Goal: Task Accomplishment & Management: Manage account settings

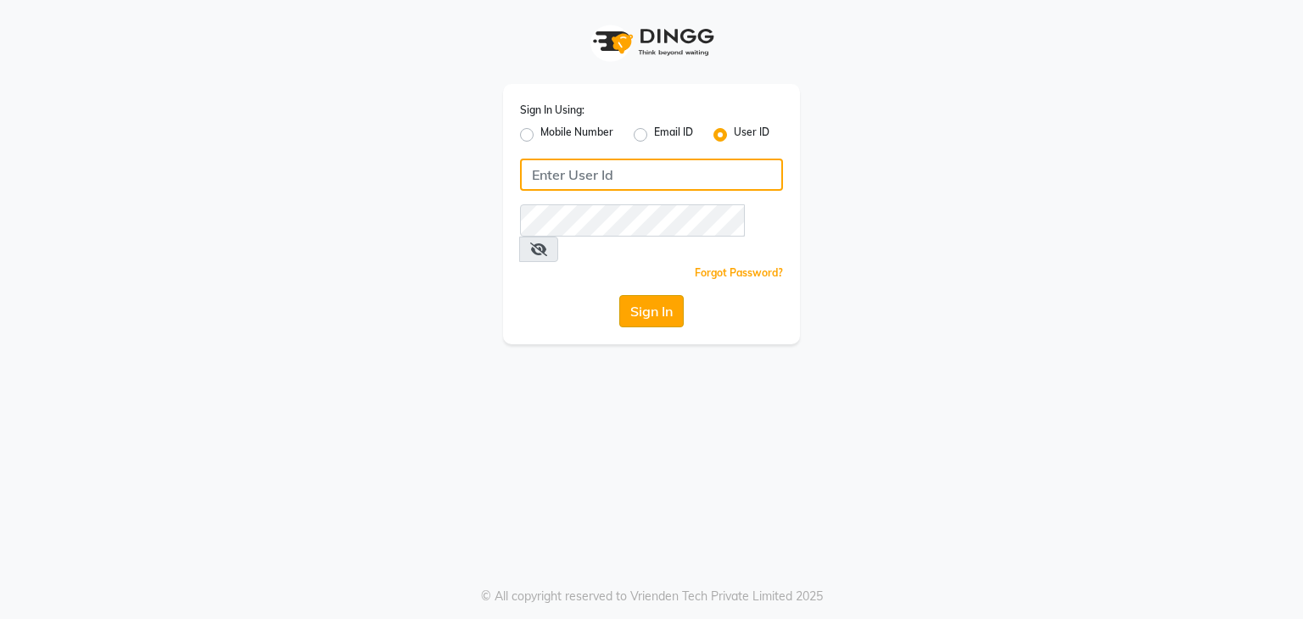
type input "wings"
drag, startPoint x: 655, startPoint y: 290, endPoint x: 762, endPoint y: 335, distance: 116.7
click at [656, 295] on button "Sign In" at bounding box center [651, 311] width 64 height 32
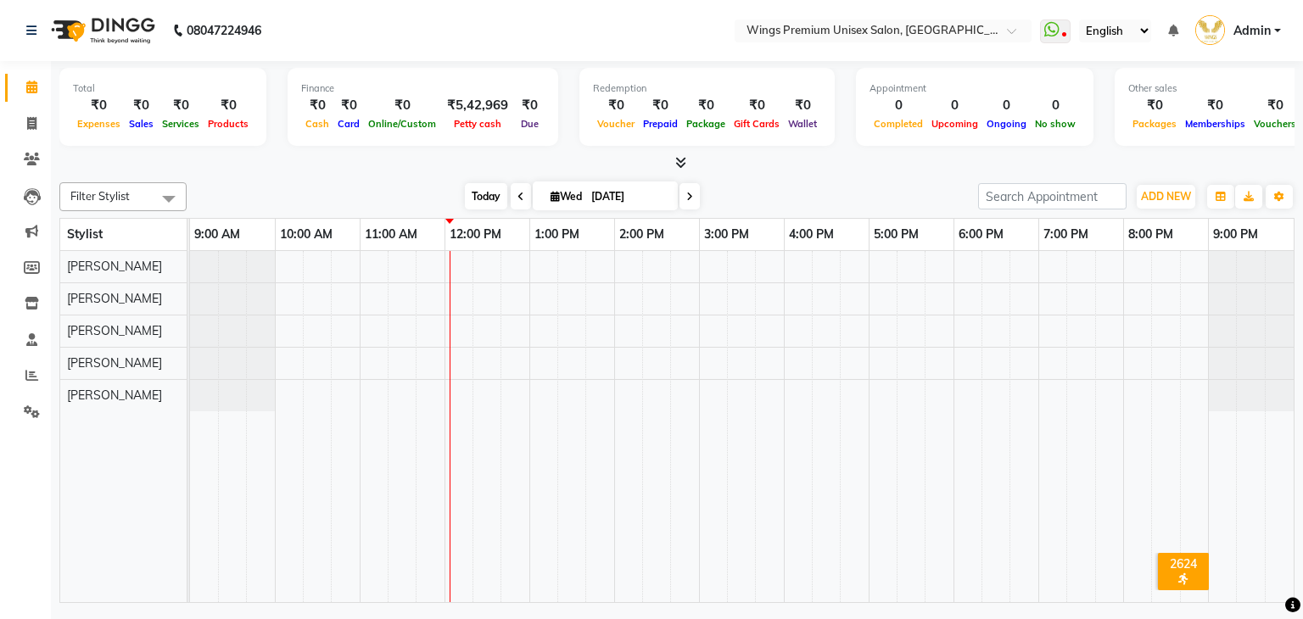
click at [476, 194] on span "Today" at bounding box center [486, 196] width 42 height 26
click at [751, 186] on div "[DATE] [DATE]" at bounding box center [582, 196] width 774 height 25
click at [517, 364] on div at bounding box center [741, 427] width 1103 height 352
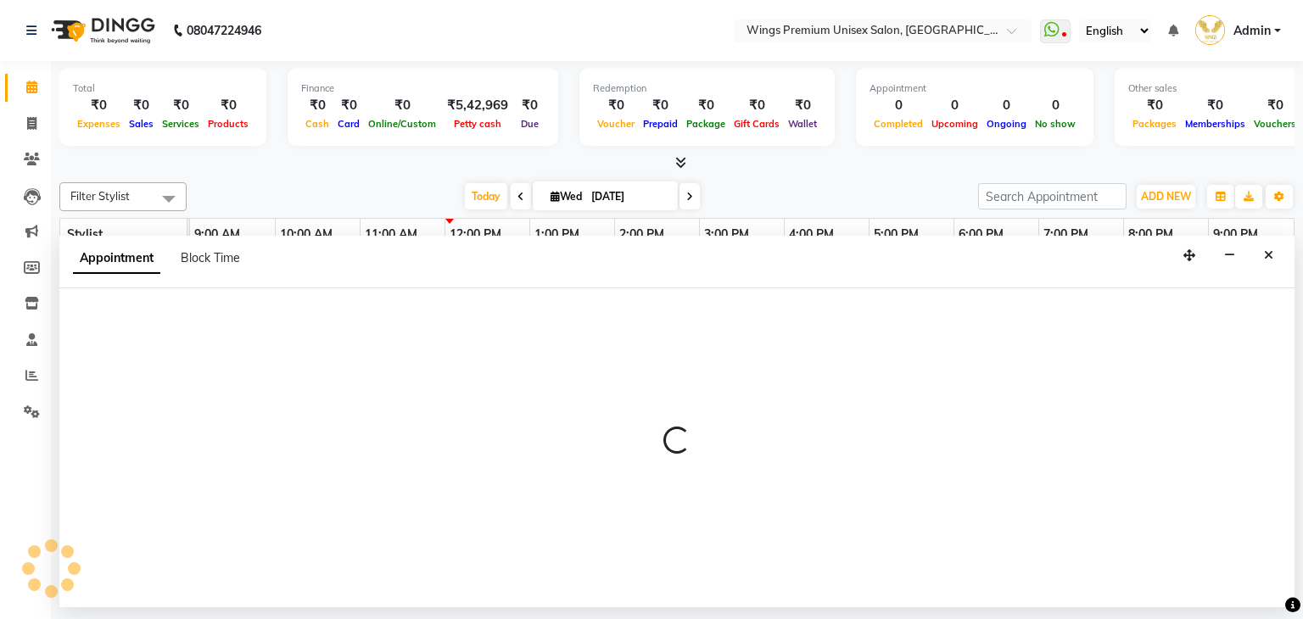
select select "82124"
select select "tentative"
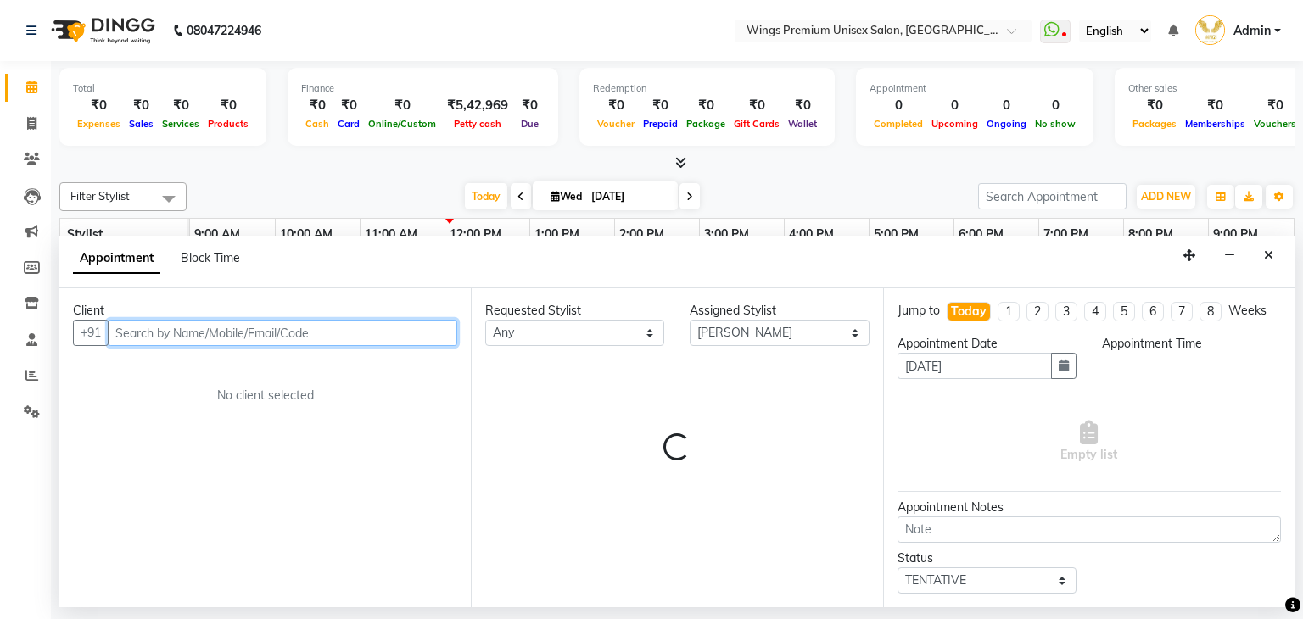
select select "765"
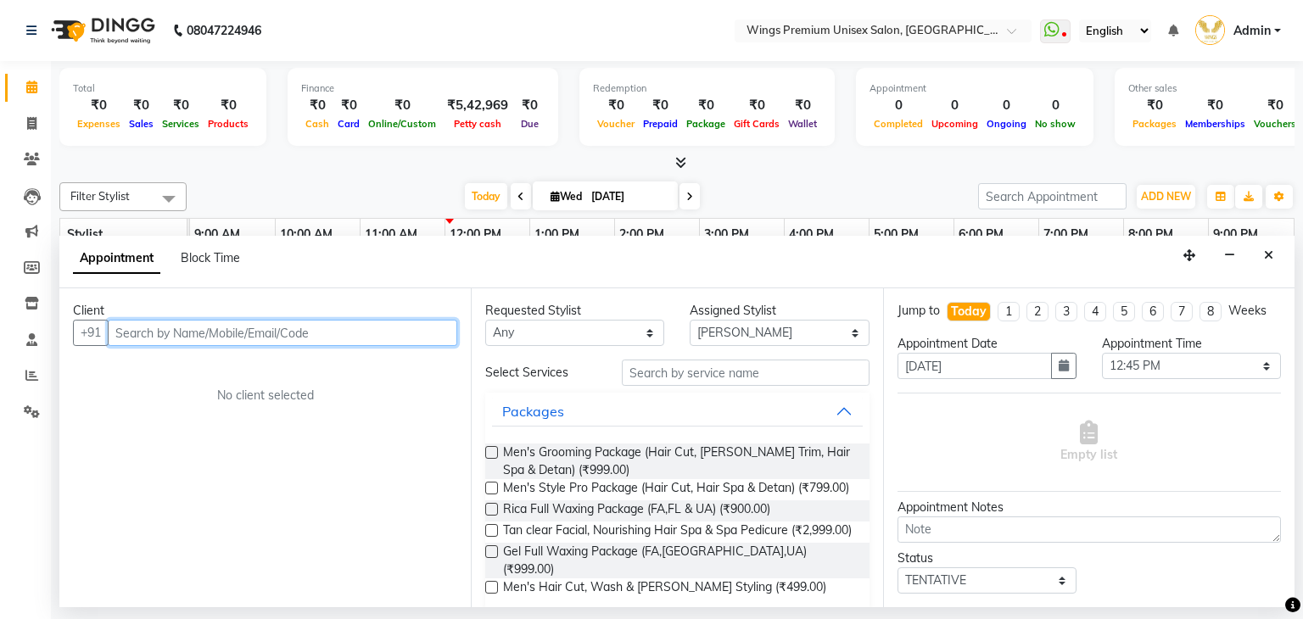
click at [276, 338] on input "text" at bounding box center [282, 333] width 349 height 26
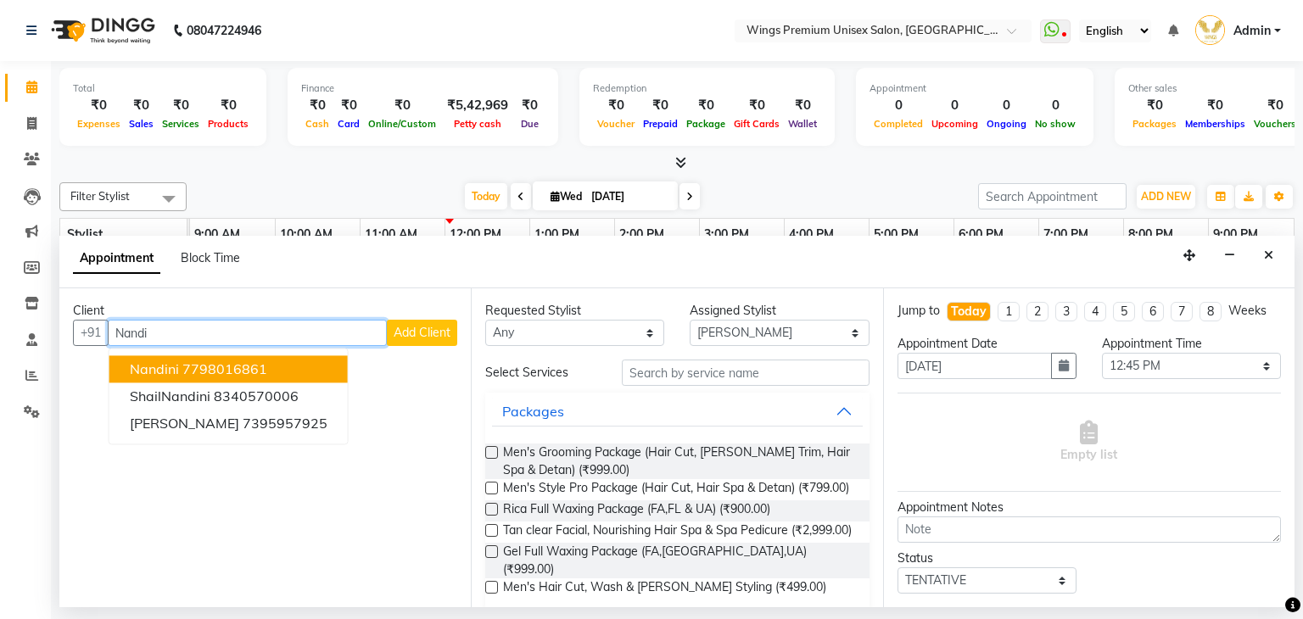
click at [259, 362] on ngb-highlight "7798016861" at bounding box center [224, 369] width 85 height 17
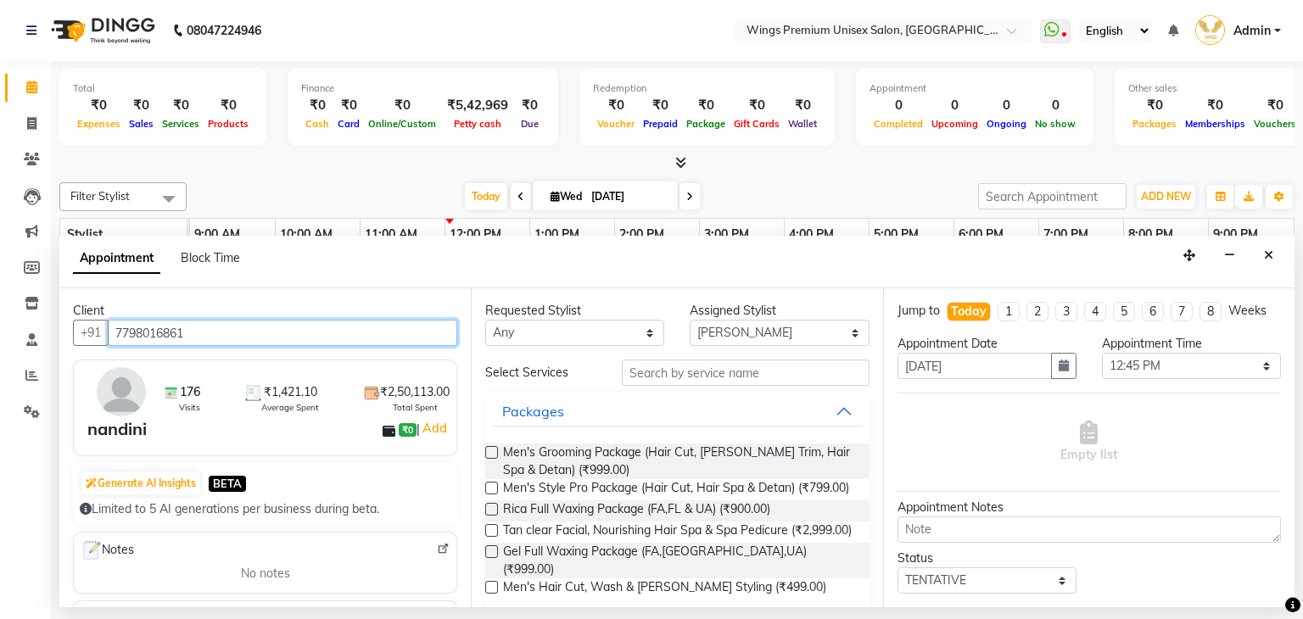
type input "7798016861"
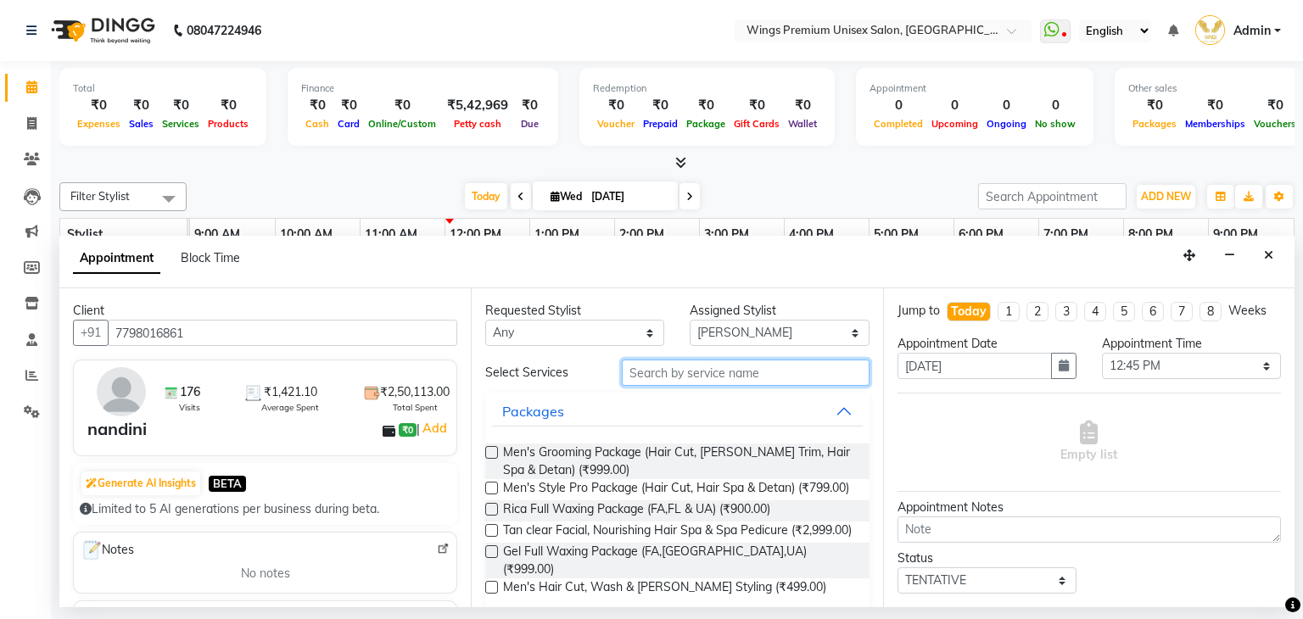
click at [701, 375] on input "text" at bounding box center [746, 373] width 248 height 26
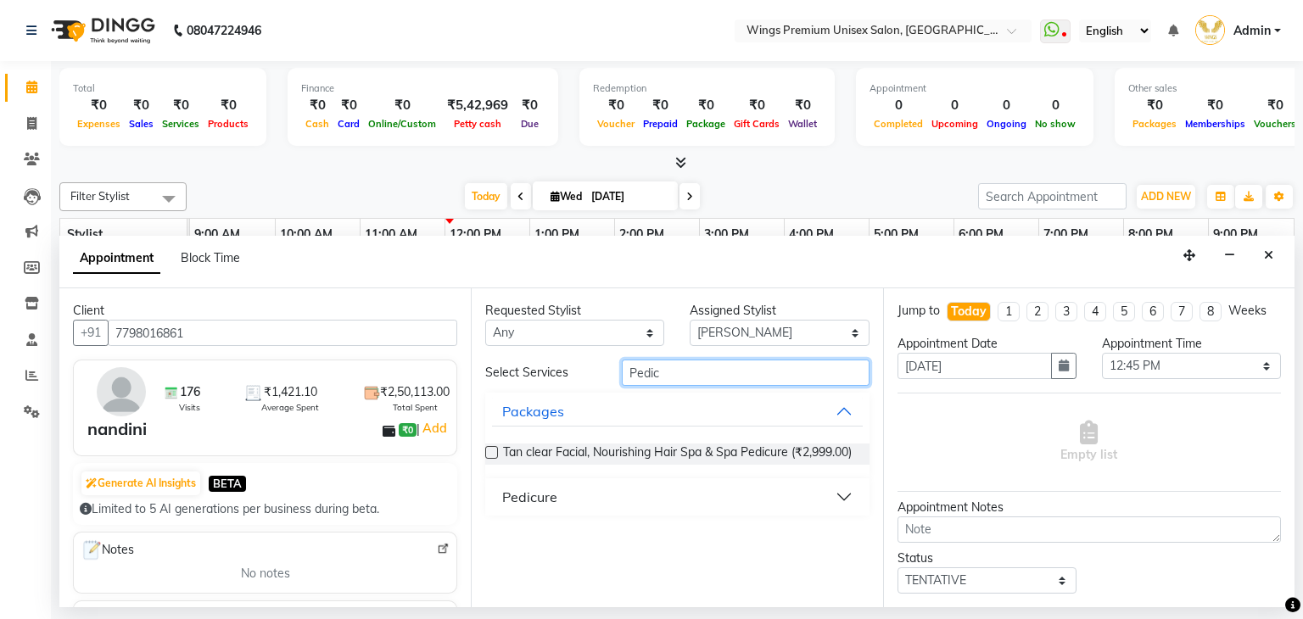
type input "Pedic"
click at [529, 507] on div "Pedicure" at bounding box center [529, 497] width 55 height 20
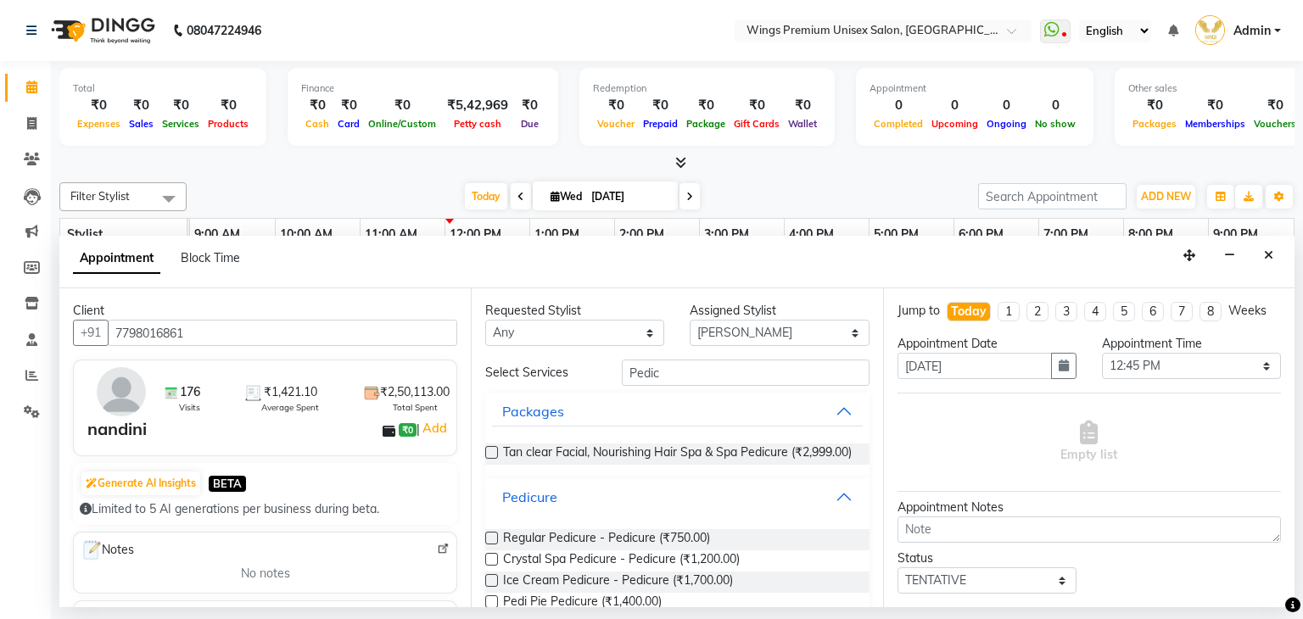
scroll to position [23, 0]
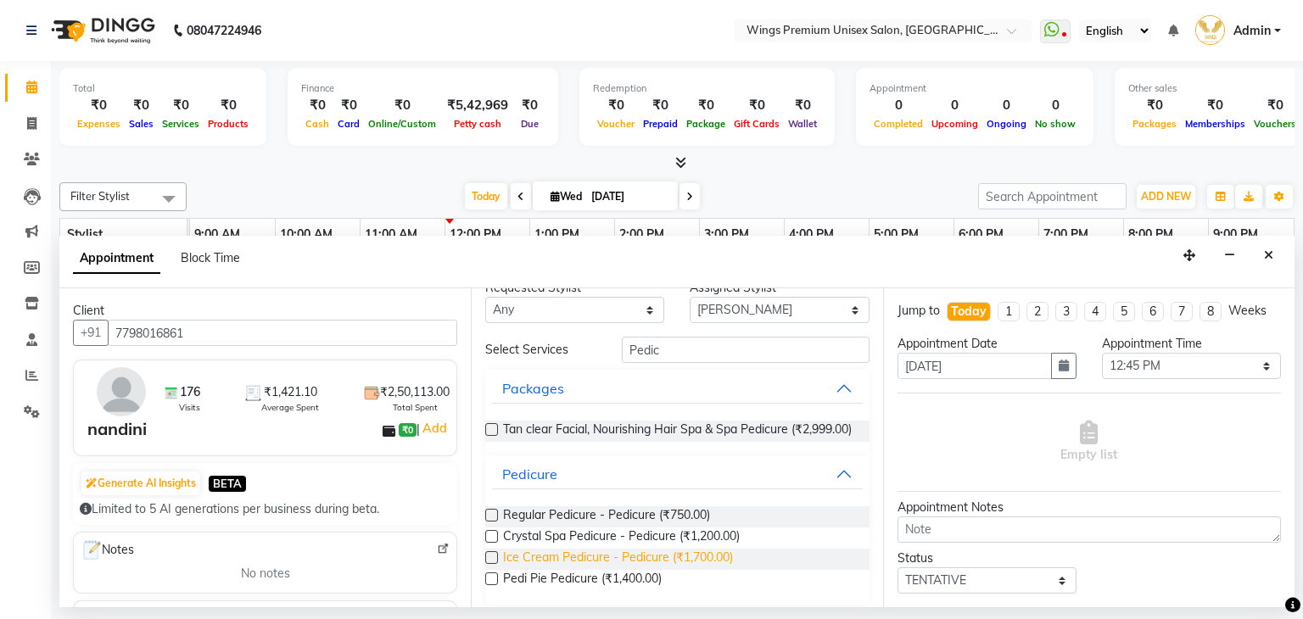
click at [522, 570] on span "Ice Cream Pedicure - Pedicure (₹1,700.00)" at bounding box center [618, 559] width 230 height 21
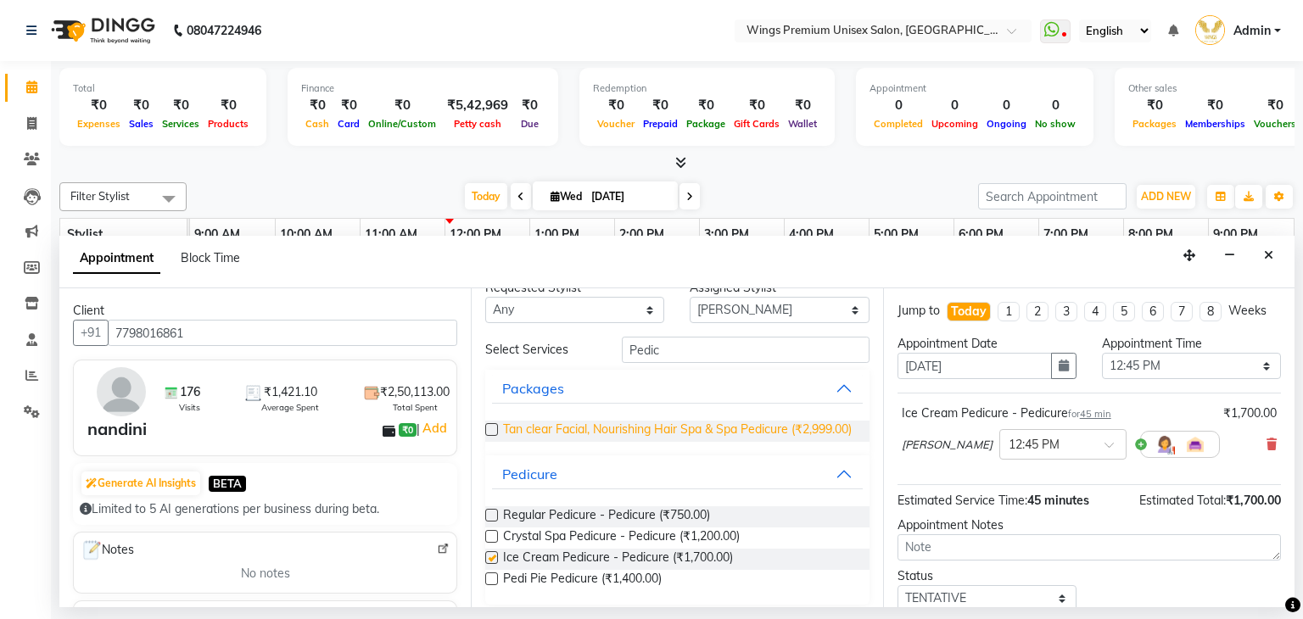
checkbox input "false"
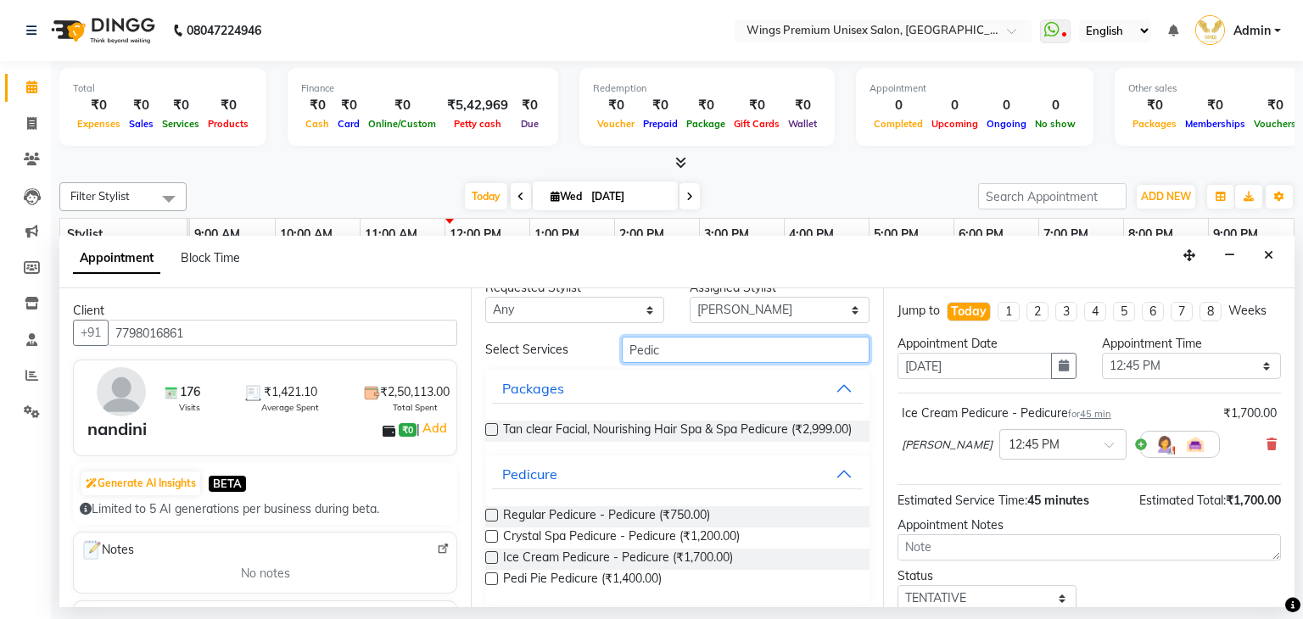
drag, startPoint x: 682, startPoint y: 341, endPoint x: 494, endPoint y: 357, distance: 189.0
click at [495, 358] on div "Select Services Pedic" at bounding box center [676, 350] width 409 height 26
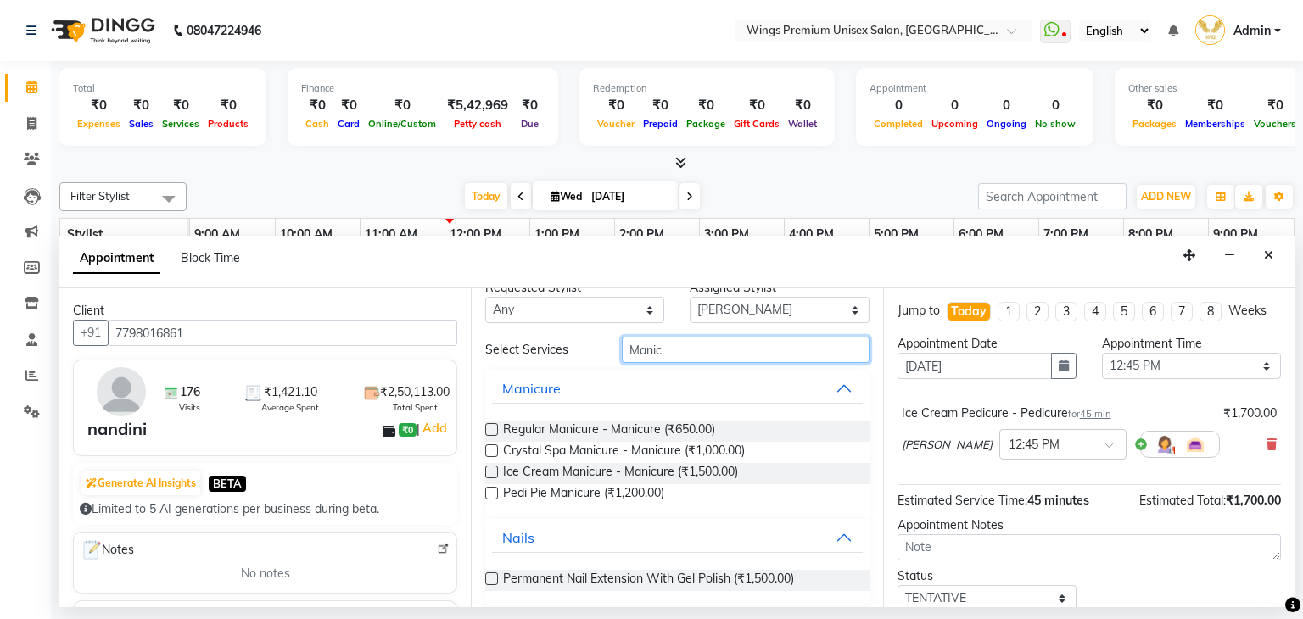
scroll to position [0, 0]
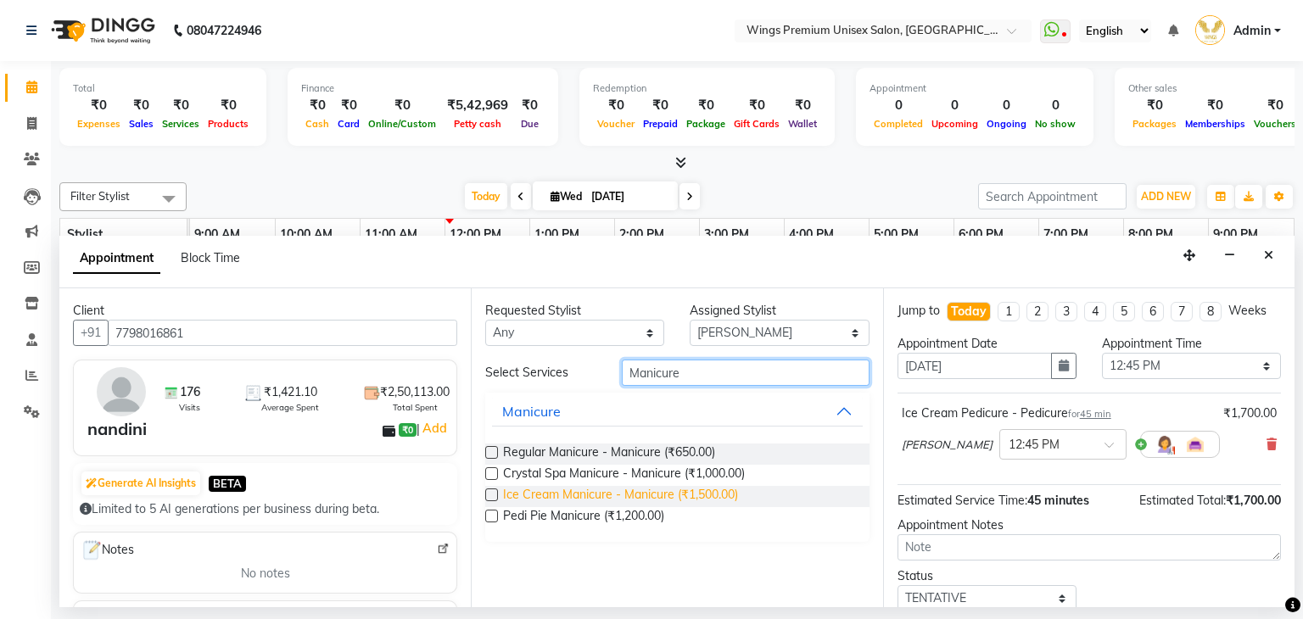
type input "Manicure"
click at [591, 498] on span "Ice Cream Manicure - Manicure (₹1,500.00)" at bounding box center [620, 496] width 235 height 21
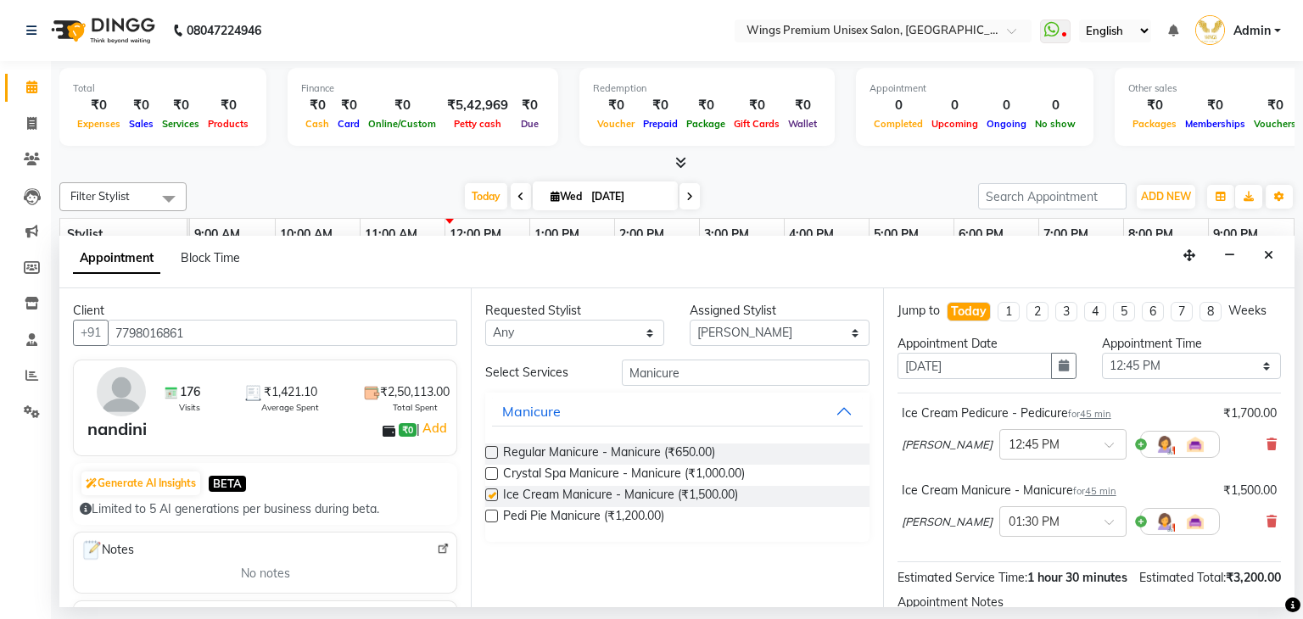
checkbox input "false"
click at [711, 331] on select "Select [PERSON_NAME] [PERSON_NAME] [PERSON_NAME] Shruti Panda Vishal Changdev […" at bounding box center [779, 333] width 179 height 26
select select "72458"
click at [690, 320] on select "Select [PERSON_NAME] [PERSON_NAME] [PERSON_NAME] Shruti Panda Vishal Changdev […" at bounding box center [779, 333] width 179 height 26
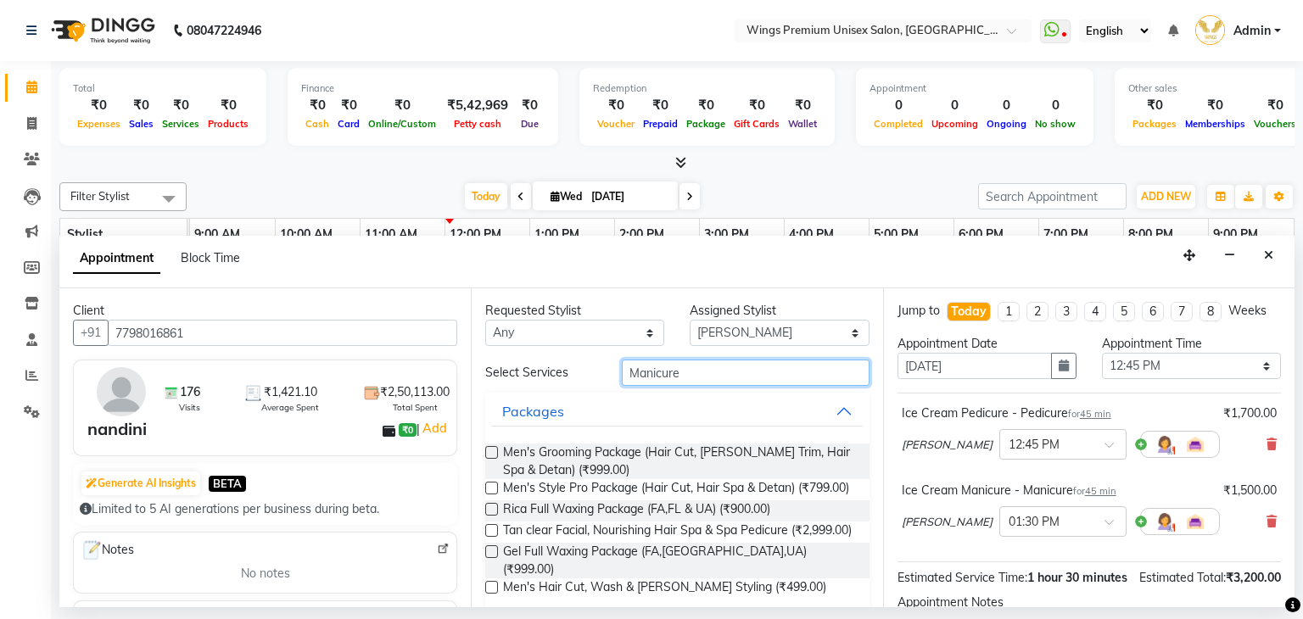
drag, startPoint x: 732, startPoint y: 371, endPoint x: 728, endPoint y: 364, distance: 8.7
click at [728, 364] on input "Manicure" at bounding box center [746, 373] width 248 height 26
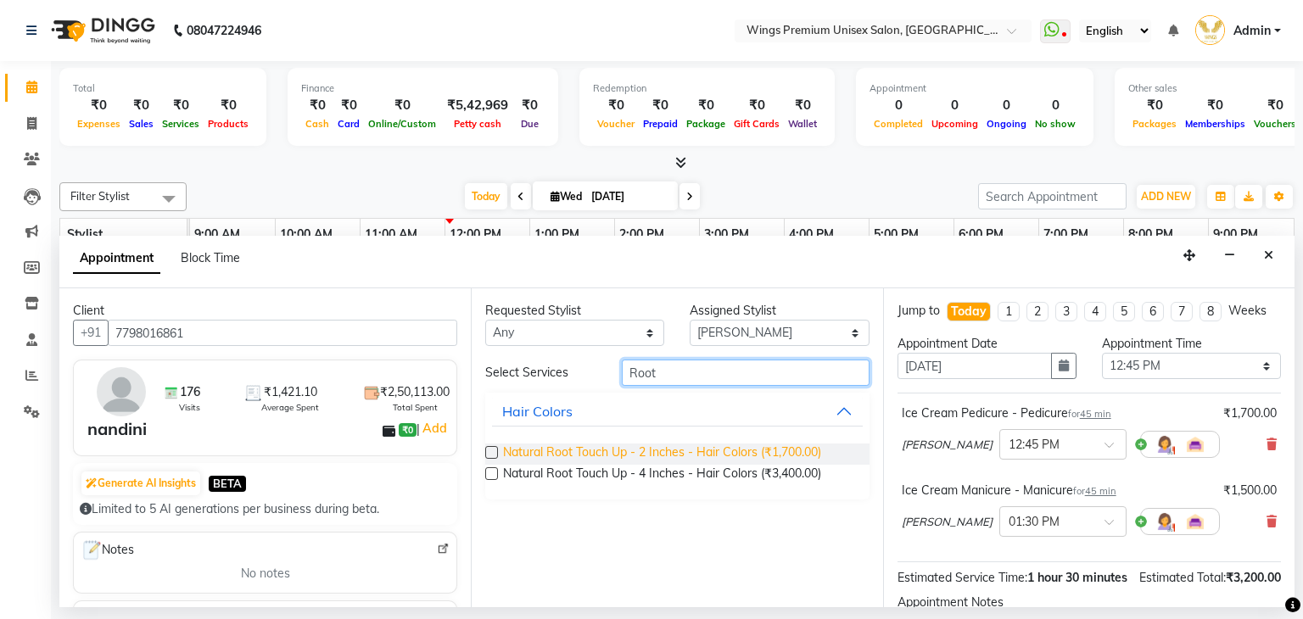
type input "Root"
click at [690, 448] on span "Natural Root Touch Up - 2 Inches - Hair Colors (₹1,700.00)" at bounding box center [662, 454] width 318 height 21
checkbox input "false"
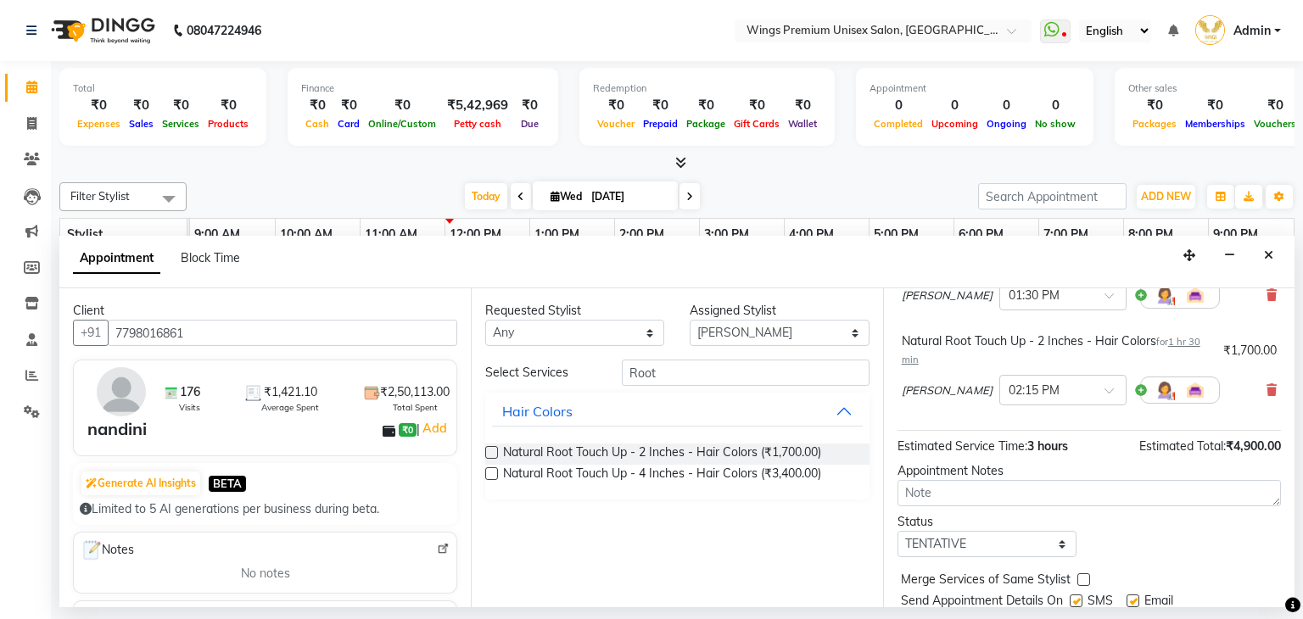
scroll to position [285, 0]
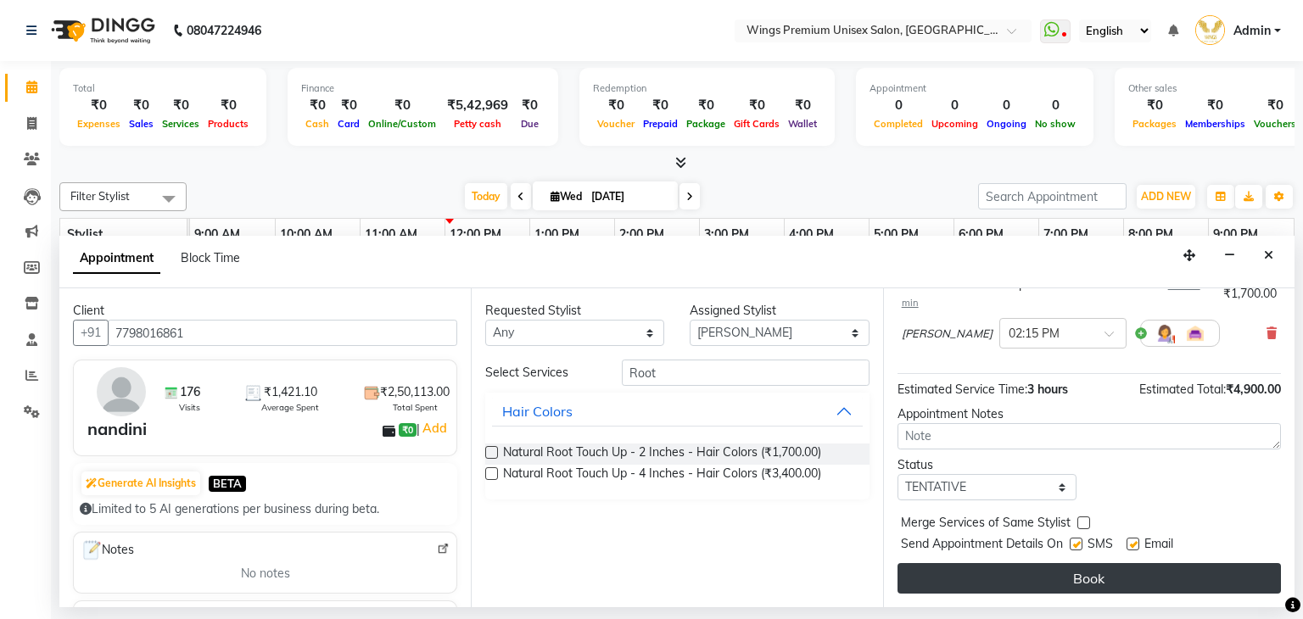
click at [1059, 579] on button "Book" at bounding box center [1088, 578] width 383 height 31
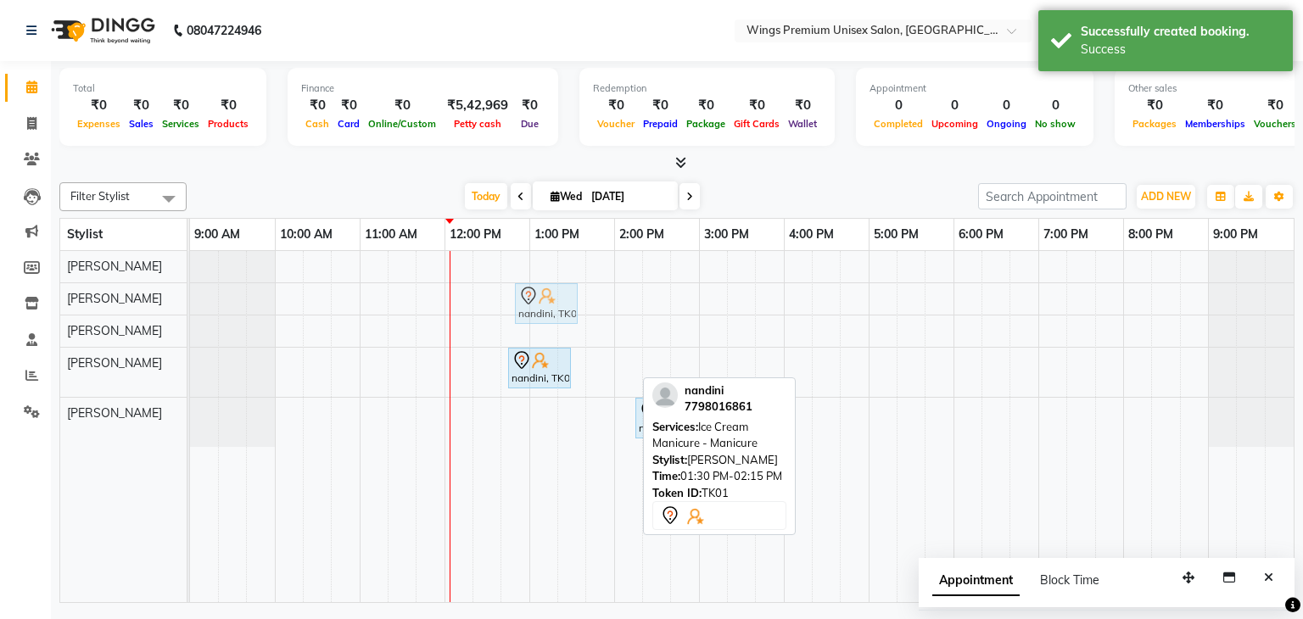
drag, startPoint x: 597, startPoint y: 373, endPoint x: 536, endPoint y: 304, distance: 91.9
click at [536, 304] on tbody "nandini, TK01, 01:30 PM-02:15 PM, Ice Cream Manicure - Manicure nandini, TK01, …" at bounding box center [741, 349] width 1103 height 196
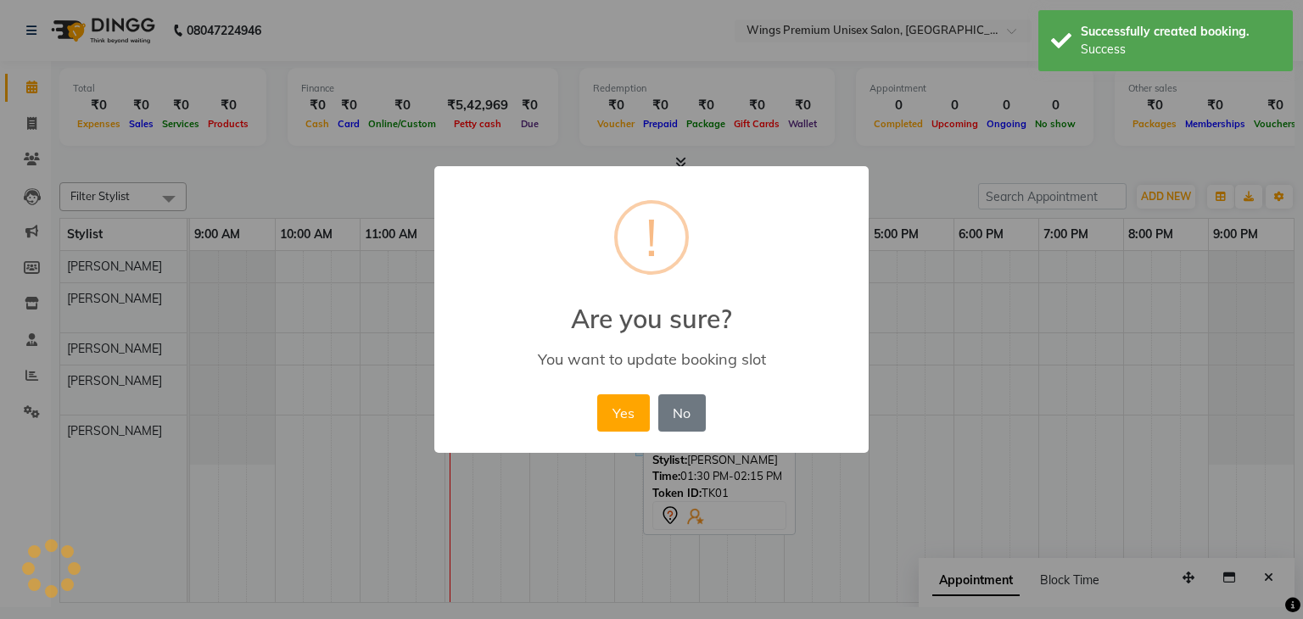
click button "Yes" at bounding box center [623, 412] width 52 height 37
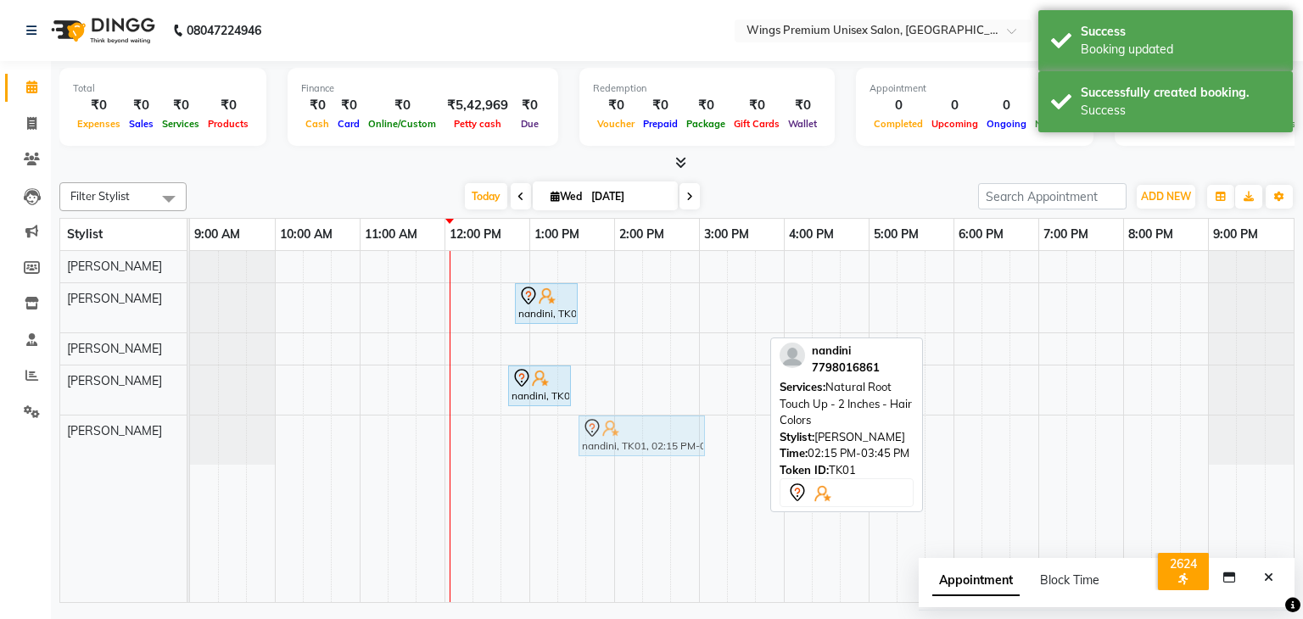
drag, startPoint x: 702, startPoint y: 433, endPoint x: 648, endPoint y: 442, distance: 55.1
click at [190, 442] on div "nandini, TK01, 02:15 PM-03:45 PM, Natural Root Touch Up - 2 Inches - Hair Color…" at bounding box center [190, 440] width 0 height 49
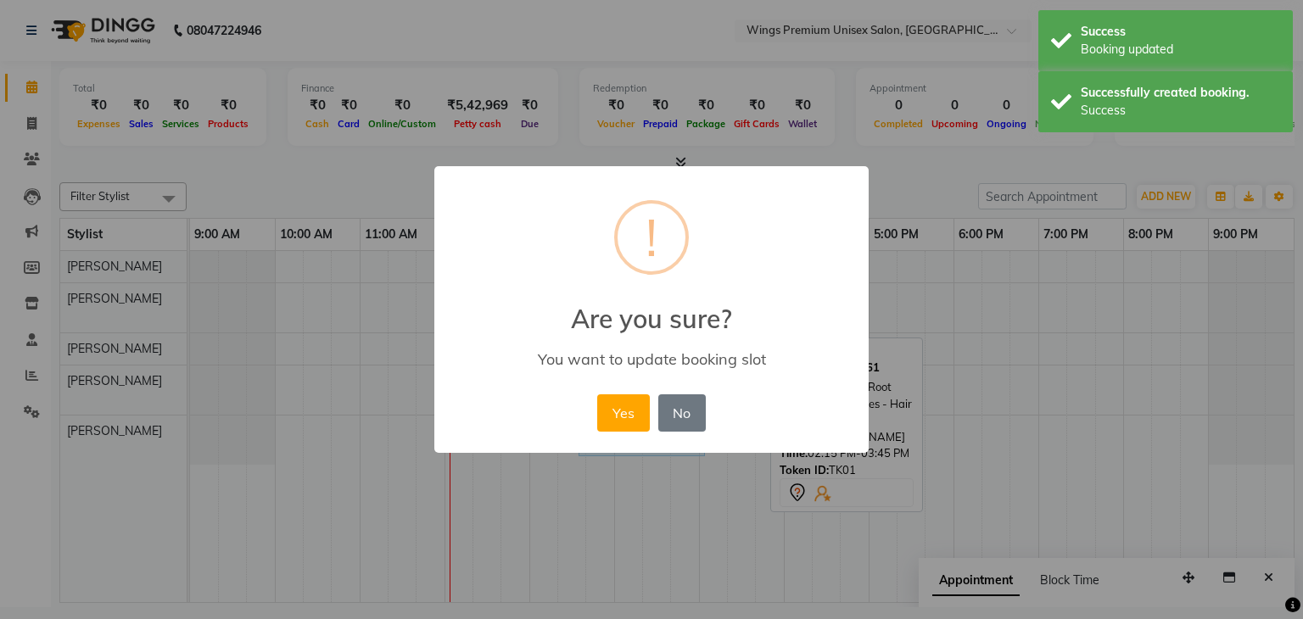
click button "Yes" at bounding box center [623, 412] width 52 height 37
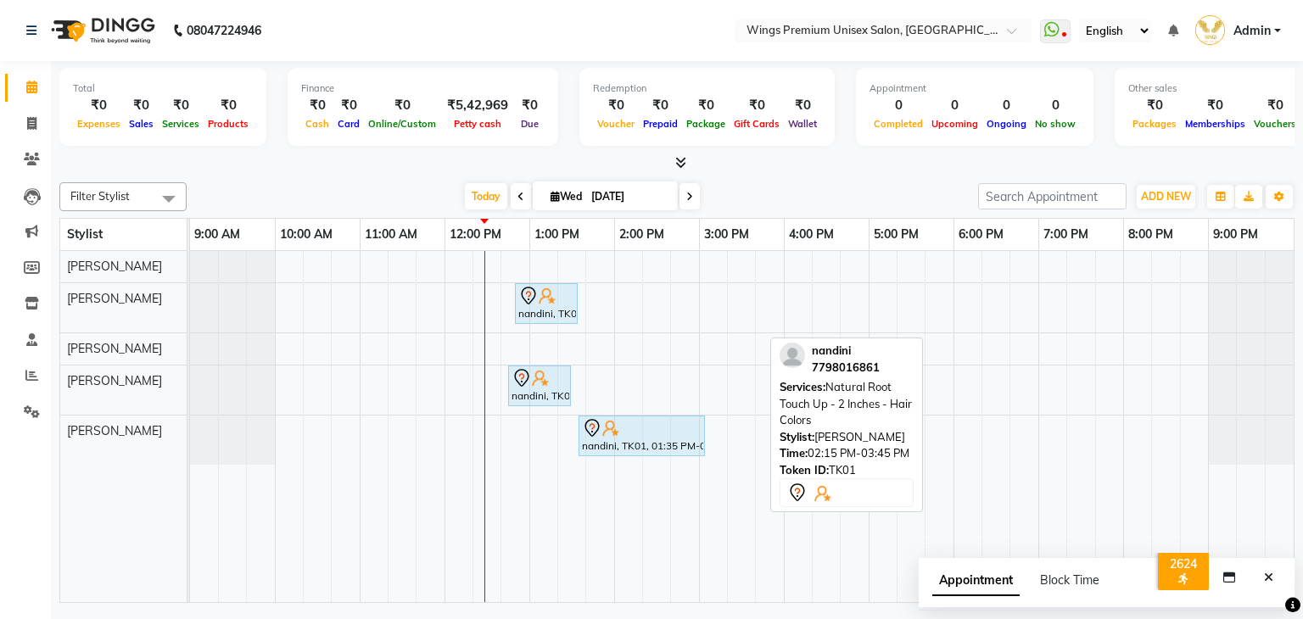
scroll to position [0, 37]
click at [1267, 578] on icon "Close" at bounding box center [1268, 578] width 9 height 12
click at [482, 193] on span "Today" at bounding box center [486, 196] width 42 height 26
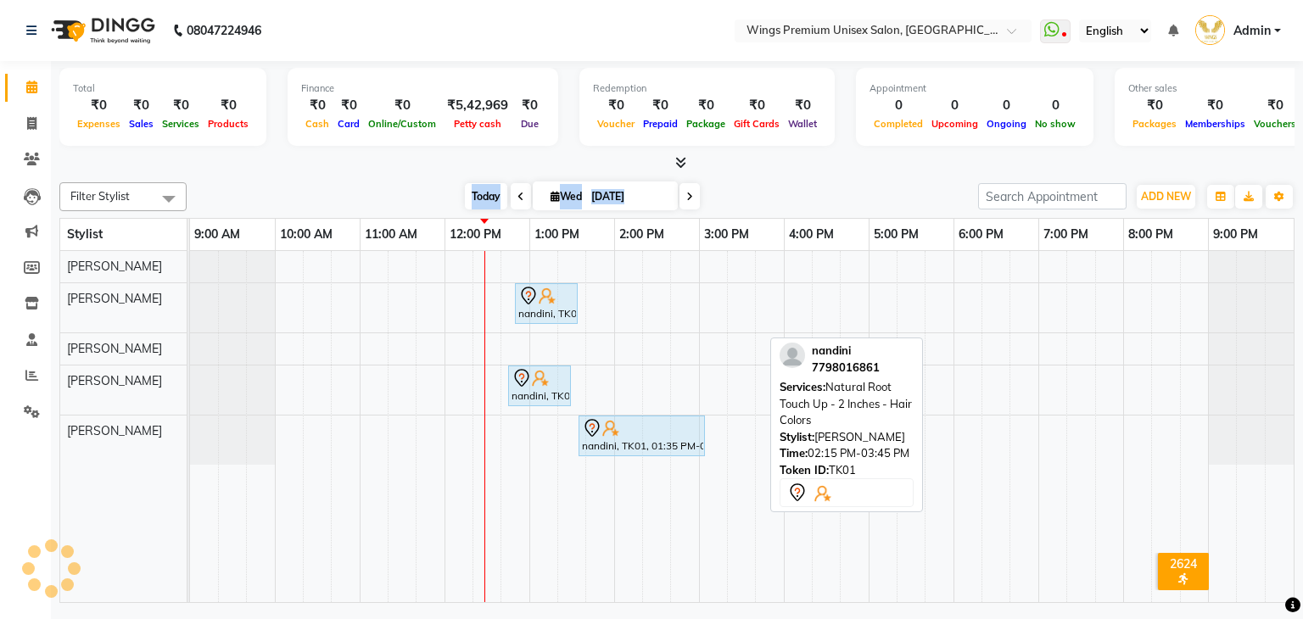
click at [482, 193] on span "Today" at bounding box center [486, 196] width 42 height 26
click at [796, 184] on div "[DATE] [DATE]" at bounding box center [582, 196] width 774 height 25
click at [829, 178] on div "Filter Stylist Select All [PERSON_NAME] [PERSON_NAME] [PERSON_NAME] Shruti Pand…" at bounding box center [676, 389] width 1235 height 427
click at [688, 193] on icon at bounding box center [689, 197] width 7 height 10
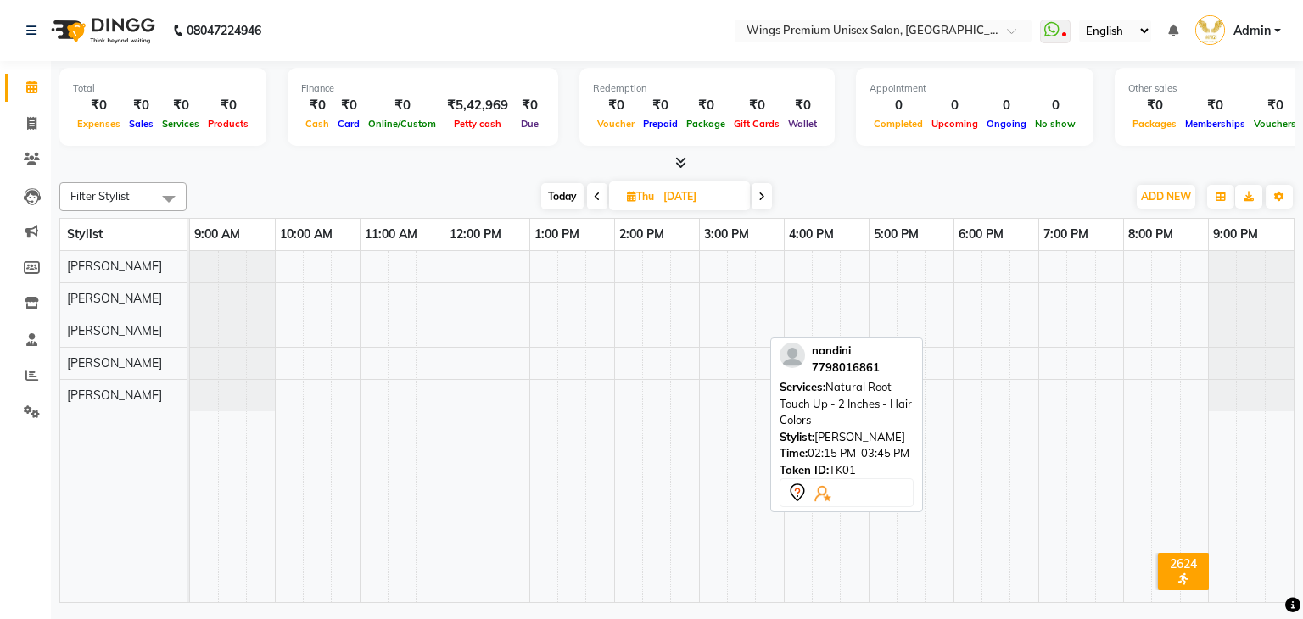
click at [424, 164] on div at bounding box center [676, 163] width 1235 height 18
click at [553, 194] on span "Today" at bounding box center [562, 196] width 42 height 26
type input "[DATE]"
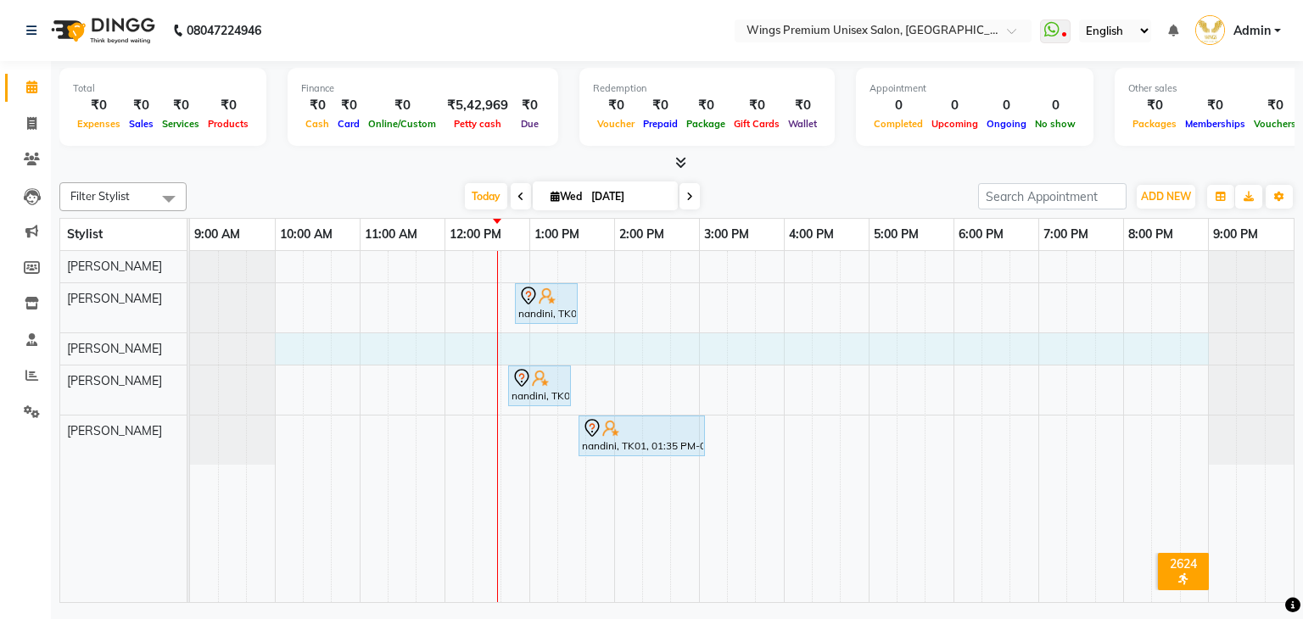
drag, startPoint x: 285, startPoint y: 343, endPoint x: 1184, endPoint y: 355, distance: 899.1
click at [1184, 355] on div "nandini, TK01, 12:50 PM-01:35 PM, Ice Cream Manicure - Manicure nandini, TK01, …" at bounding box center [741, 427] width 1103 height 352
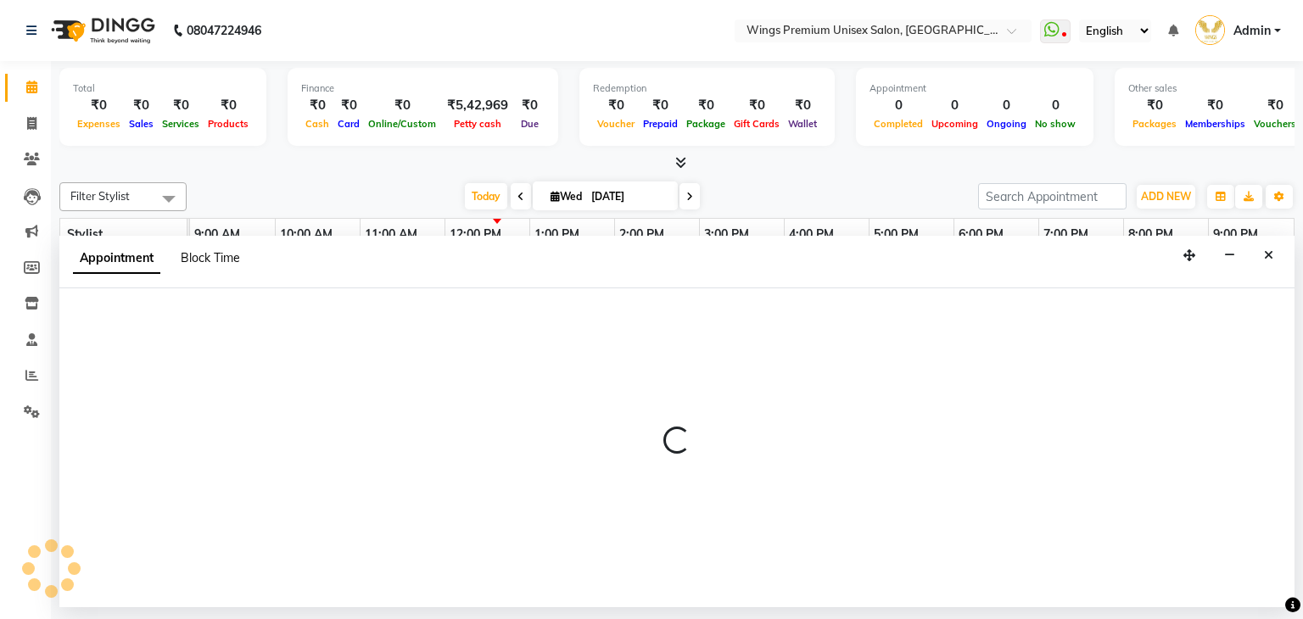
select select "43416"
select select "tentative"
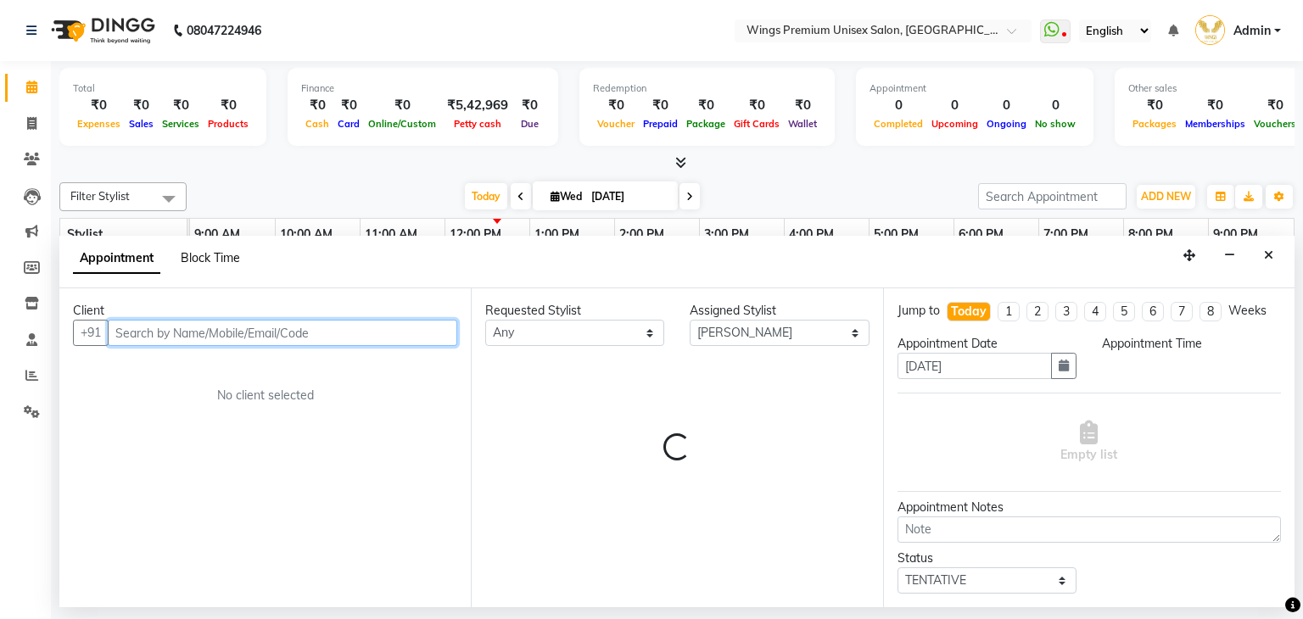
select select "600"
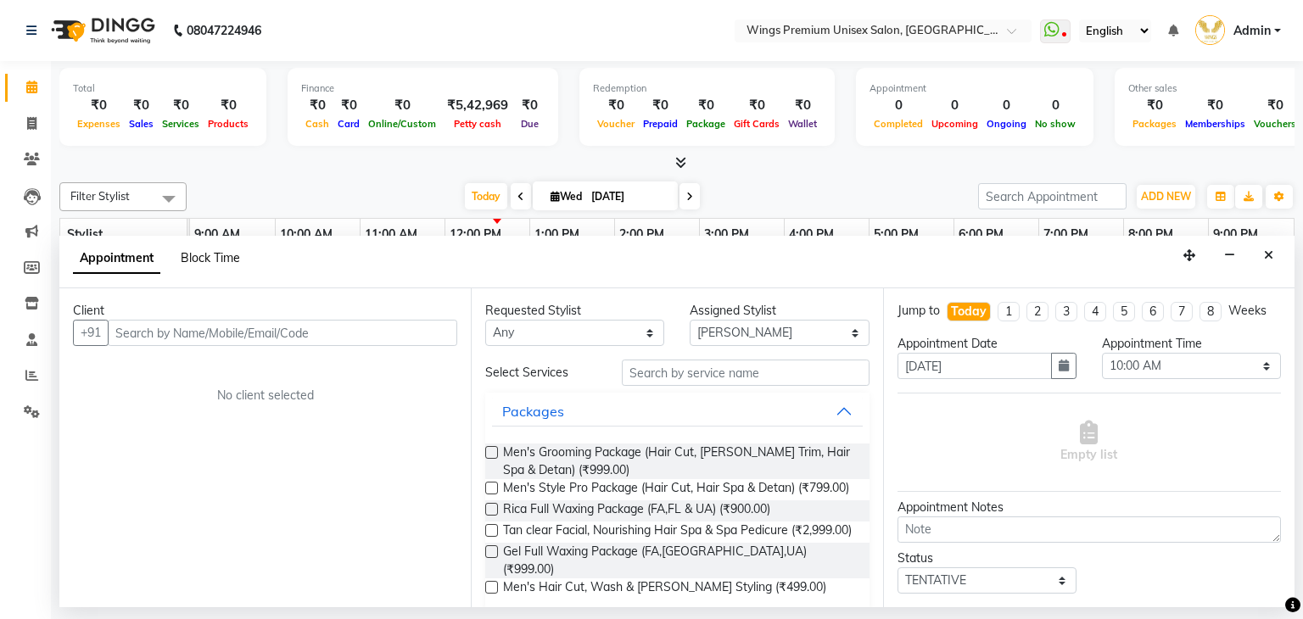
click at [200, 255] on span "Block Time" at bounding box center [210, 257] width 59 height 15
select select "43416"
select select "600"
select select "1260"
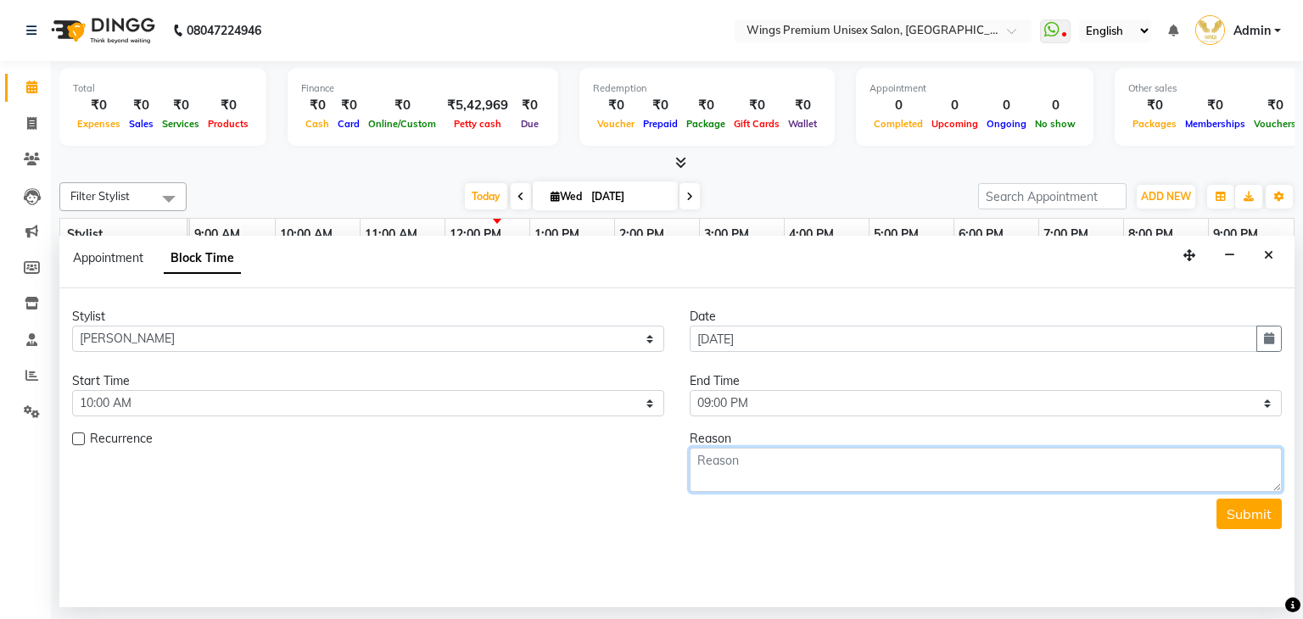
click at [729, 468] on textarea at bounding box center [986, 470] width 592 height 44
type textarea "Week Off"
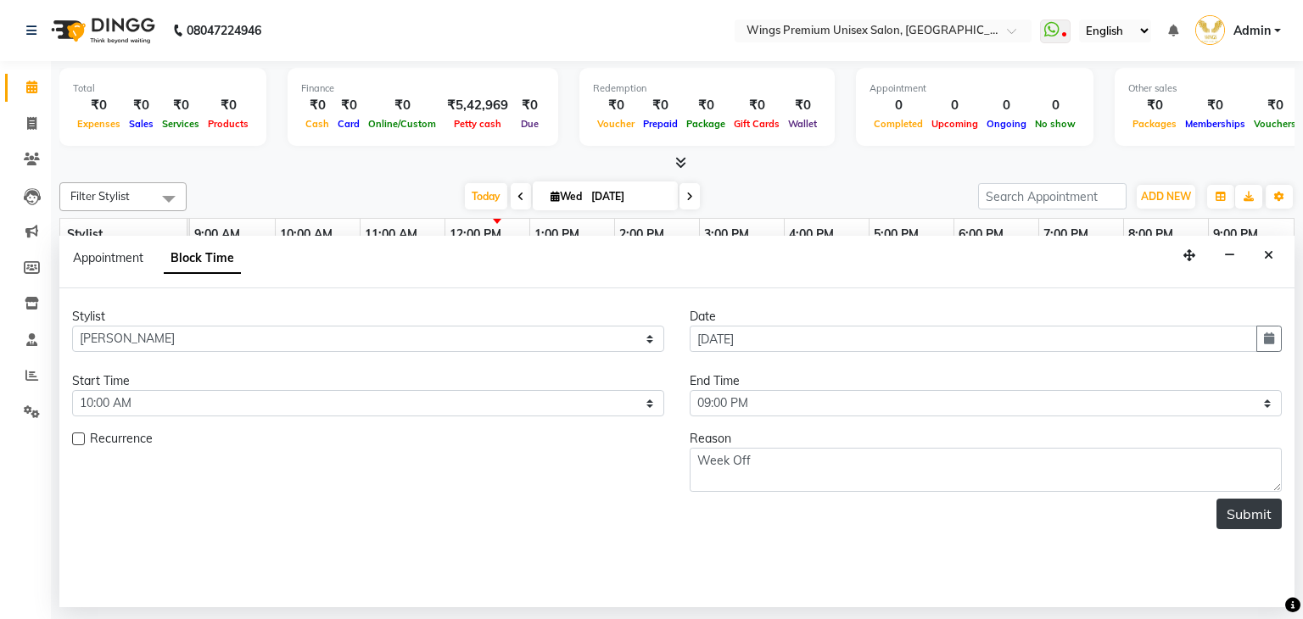
click at [1248, 520] on button "Submit" at bounding box center [1248, 514] width 65 height 31
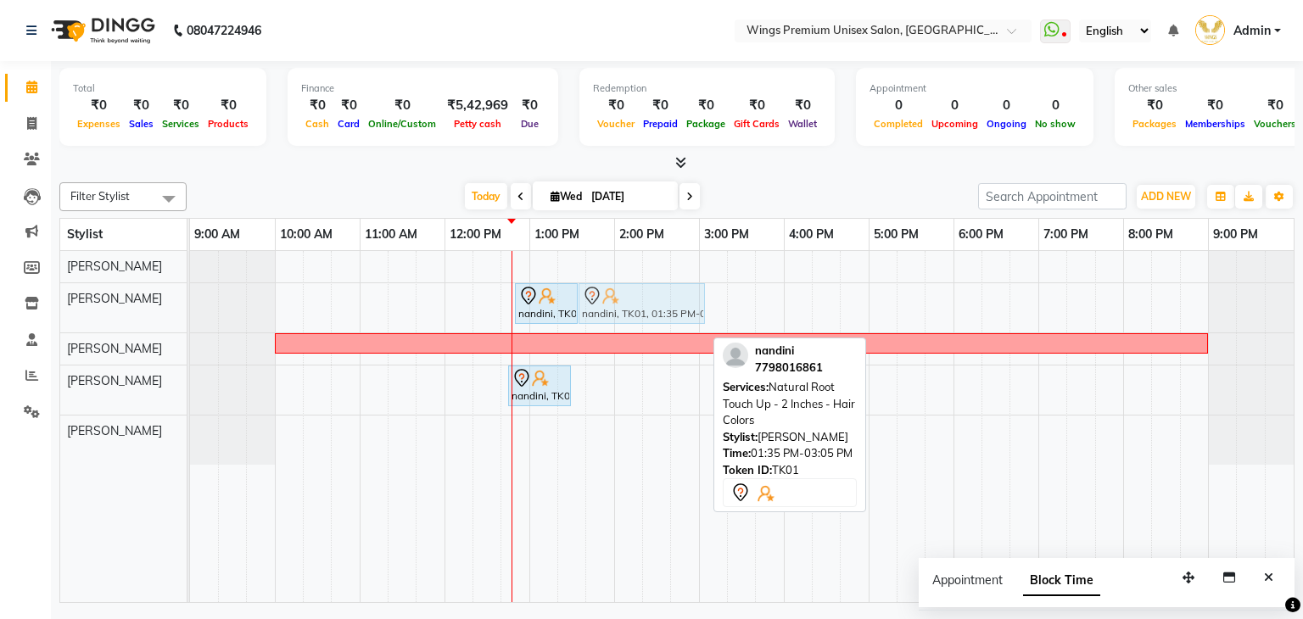
drag, startPoint x: 626, startPoint y: 435, endPoint x: 615, endPoint y: 324, distance: 111.7
click at [615, 324] on div "nandini, TK01, 12:50 PM-01:35 PM, Ice Cream Manicure - [GEOGRAPHIC_DATA], 01:35…" at bounding box center [741, 427] width 1103 height 352
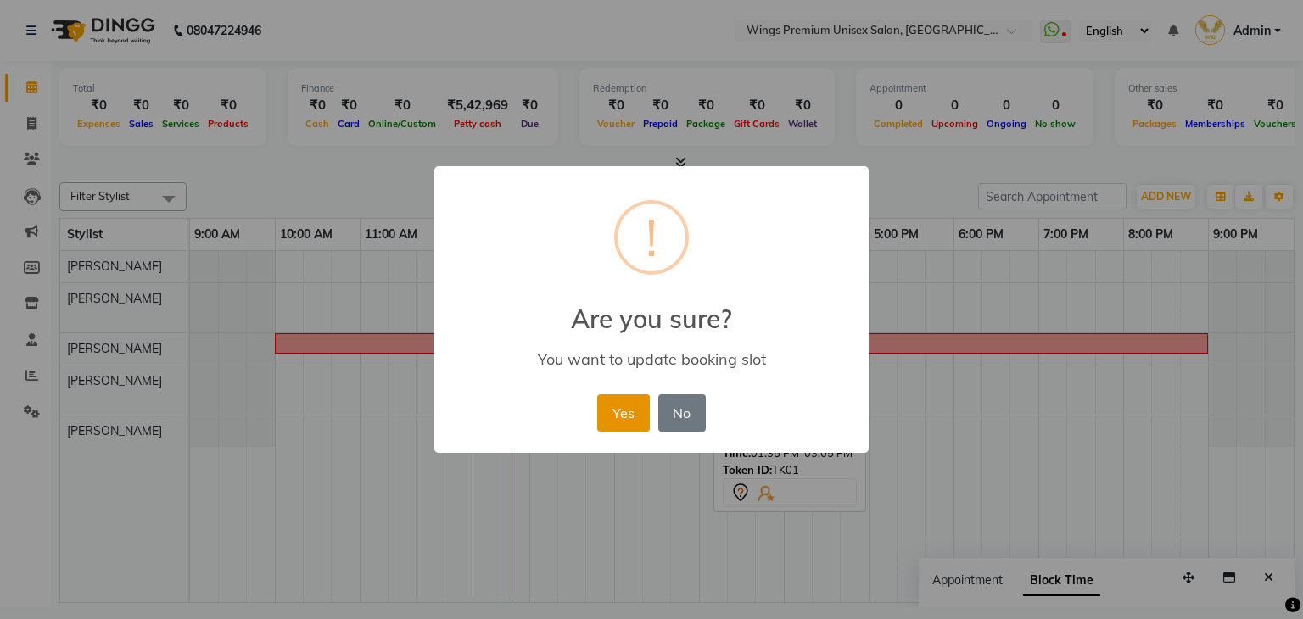
click at [623, 411] on button "Yes" at bounding box center [623, 412] width 52 height 37
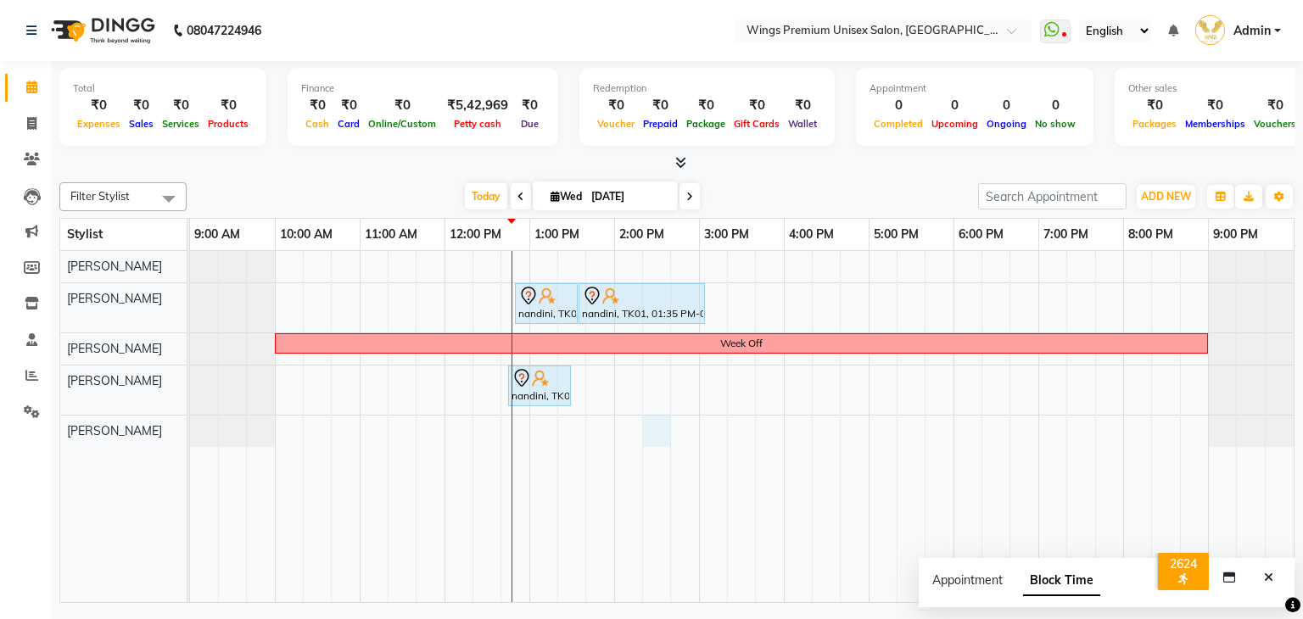
click at [655, 427] on div "nandini, TK01, 12:50 PM-01:35 PM, Ice Cream Manicure - Manicure nandini, TK01, …" at bounding box center [741, 427] width 1103 height 352
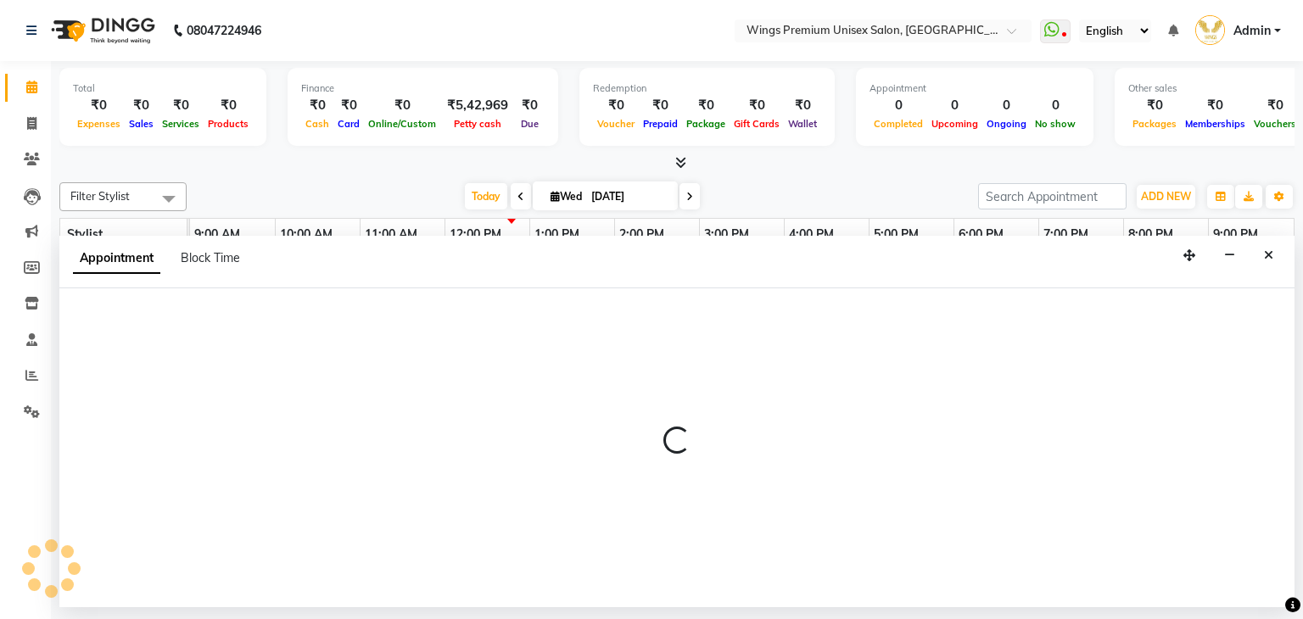
select select "72458"
select select "855"
select select "tentative"
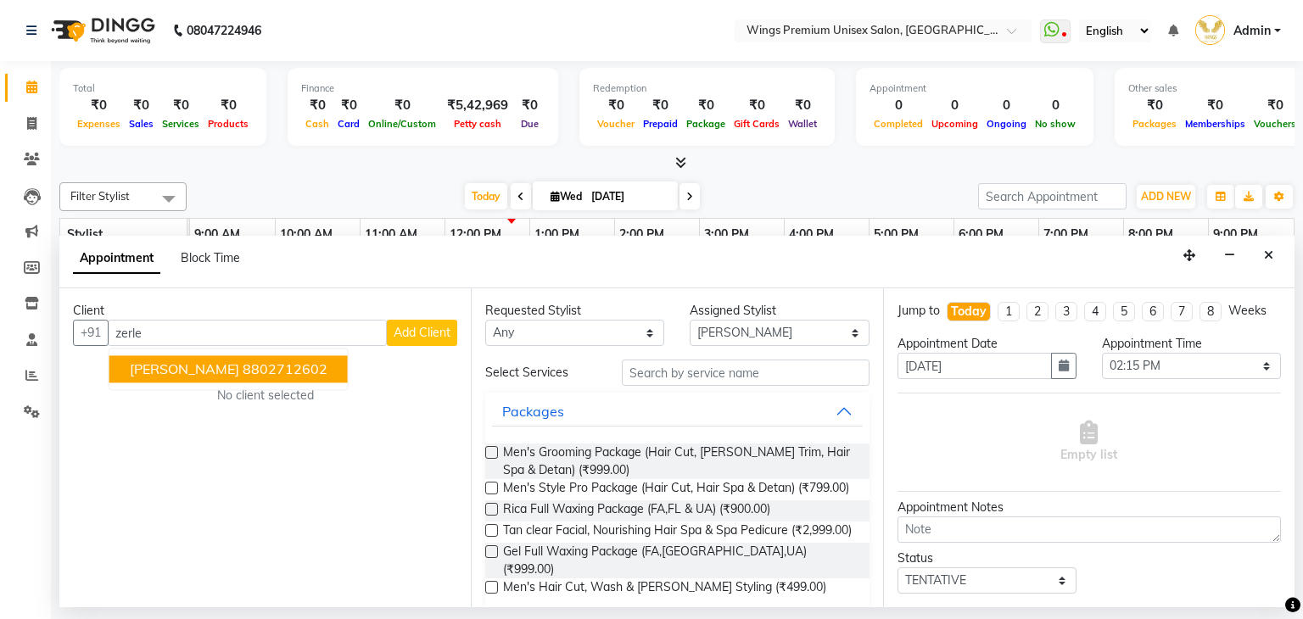
click at [187, 372] on span "[PERSON_NAME]" at bounding box center [184, 369] width 109 height 17
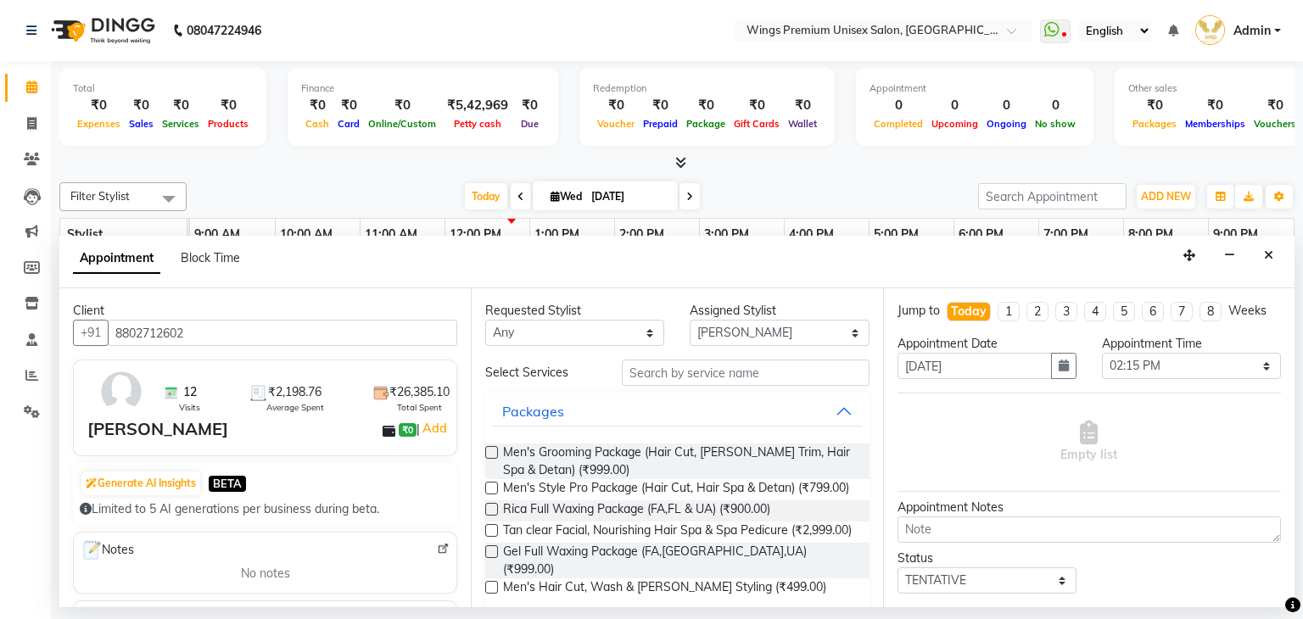
type input "8802712602"
click at [680, 370] on input "text" at bounding box center [746, 373] width 248 height 26
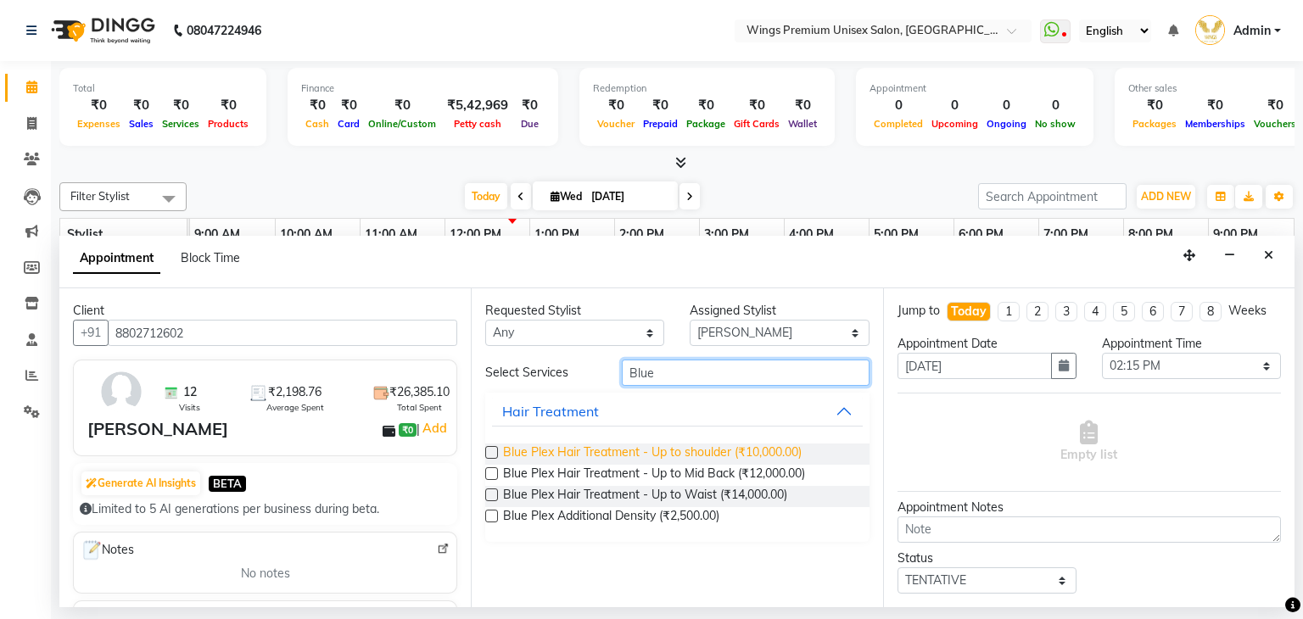
type input "Blue"
click at [769, 455] on span "Blue Plex Hair Treatment - Up to shoulder (₹10,000.00)" at bounding box center [652, 454] width 299 height 21
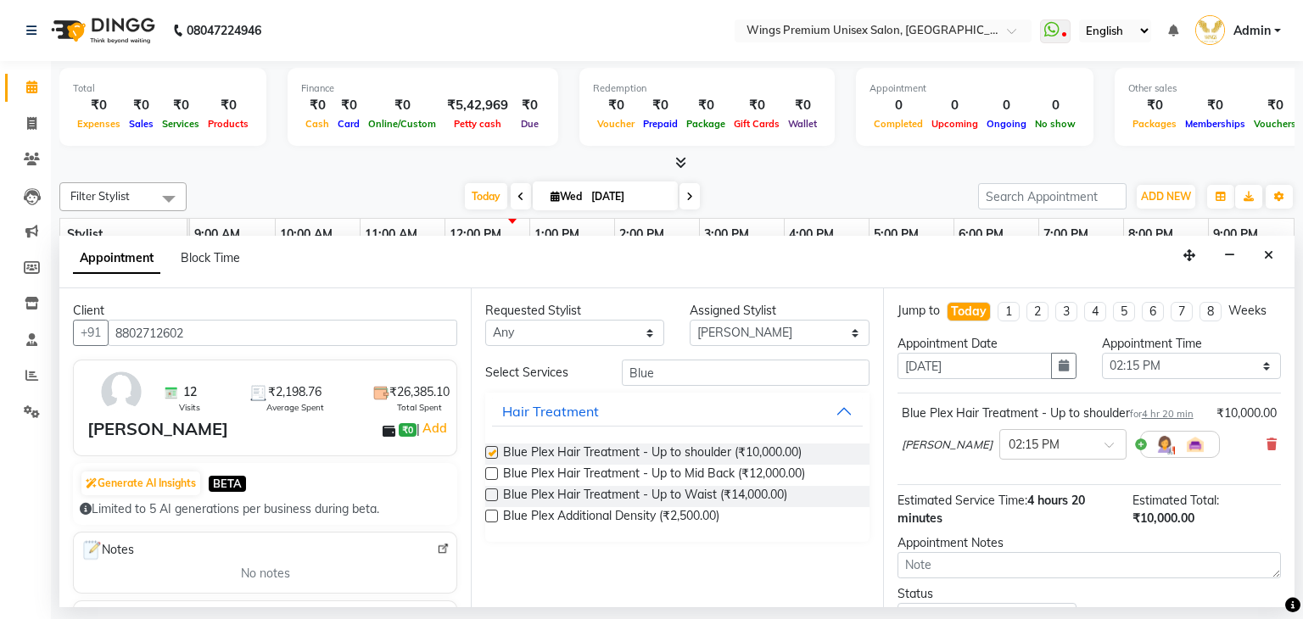
checkbox input "false"
click at [1144, 365] on select "Select 10:00 AM 10:05 AM 10:10 AM 10:15 AM 10:20 AM 10:25 AM 10:30 AM 10:35 AM …" at bounding box center [1191, 366] width 179 height 26
select select "870"
click at [1102, 353] on select "Select 10:00 AM 10:05 AM 10:10 AM 10:15 AM 10:20 AM 10:25 AM 10:30 AM 10:35 AM …" at bounding box center [1191, 366] width 179 height 26
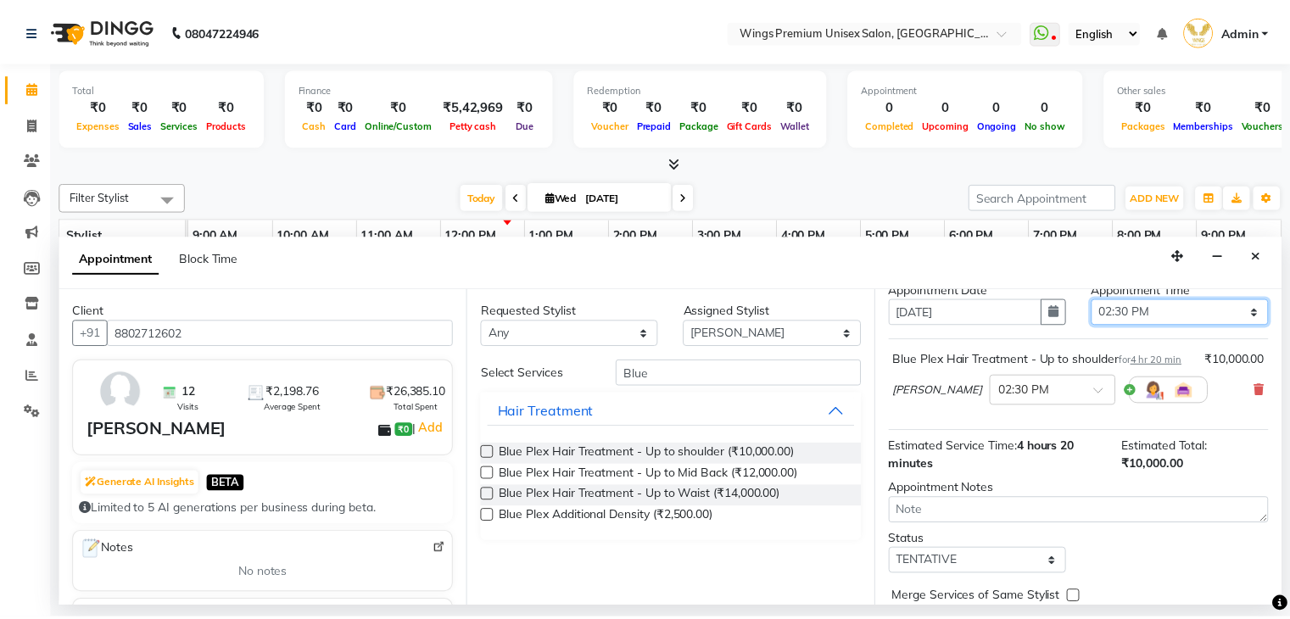
scroll to position [148, 0]
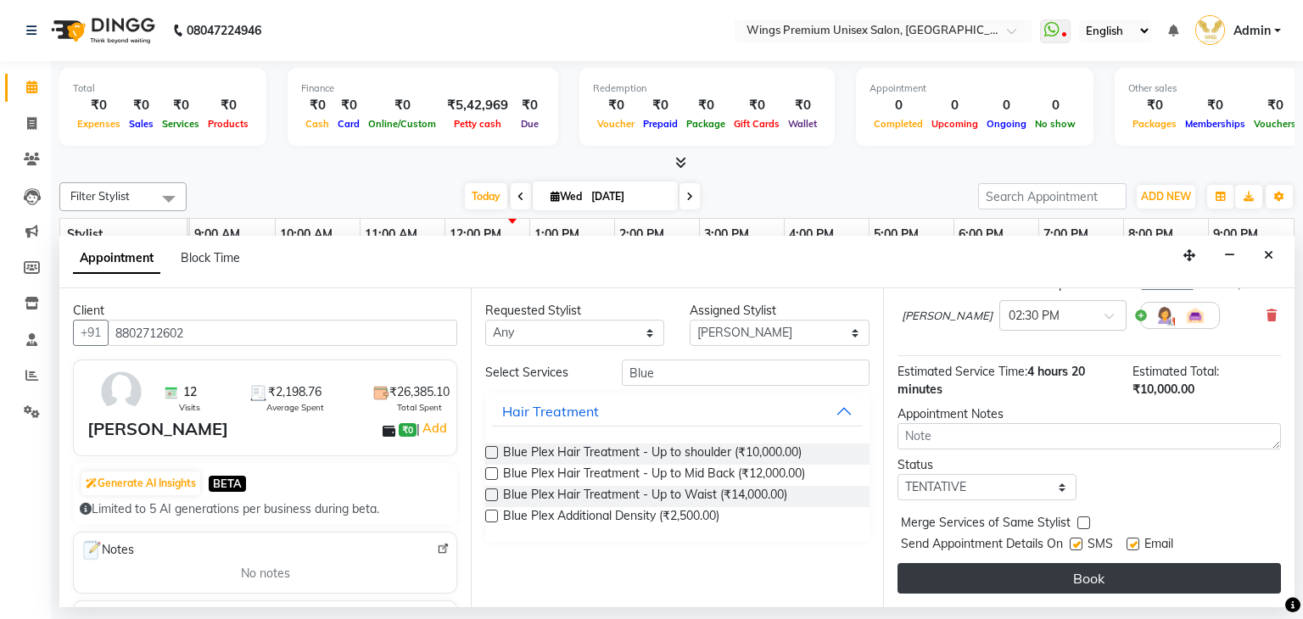
click at [1158, 569] on button "Book" at bounding box center [1088, 578] width 383 height 31
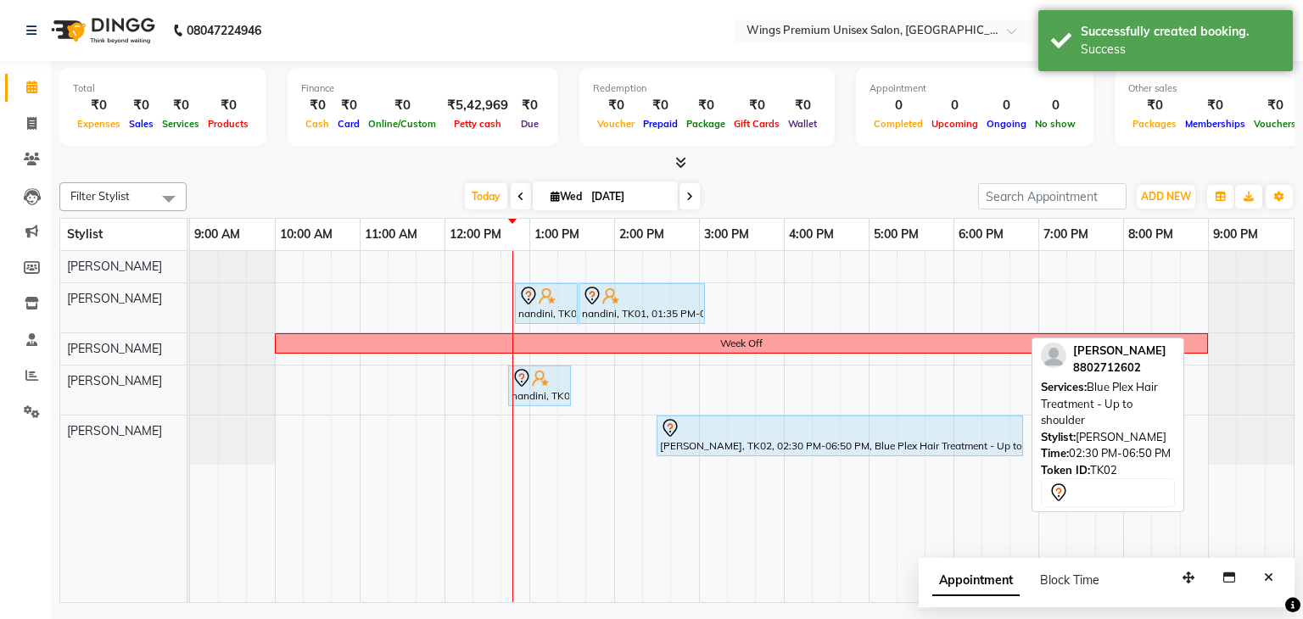
click at [818, 449] on div "[PERSON_NAME], TK02, 02:30 PM-06:50 PM, Blue Plex Hair Treatment - Up to should…" at bounding box center [839, 436] width 363 height 36
click at [807, 446] on div "[PERSON_NAME], TK02, 02:30 PM-06:50 PM, Blue Plex Hair Treatment - Up to should…" at bounding box center [839, 436] width 363 height 36
select select "7"
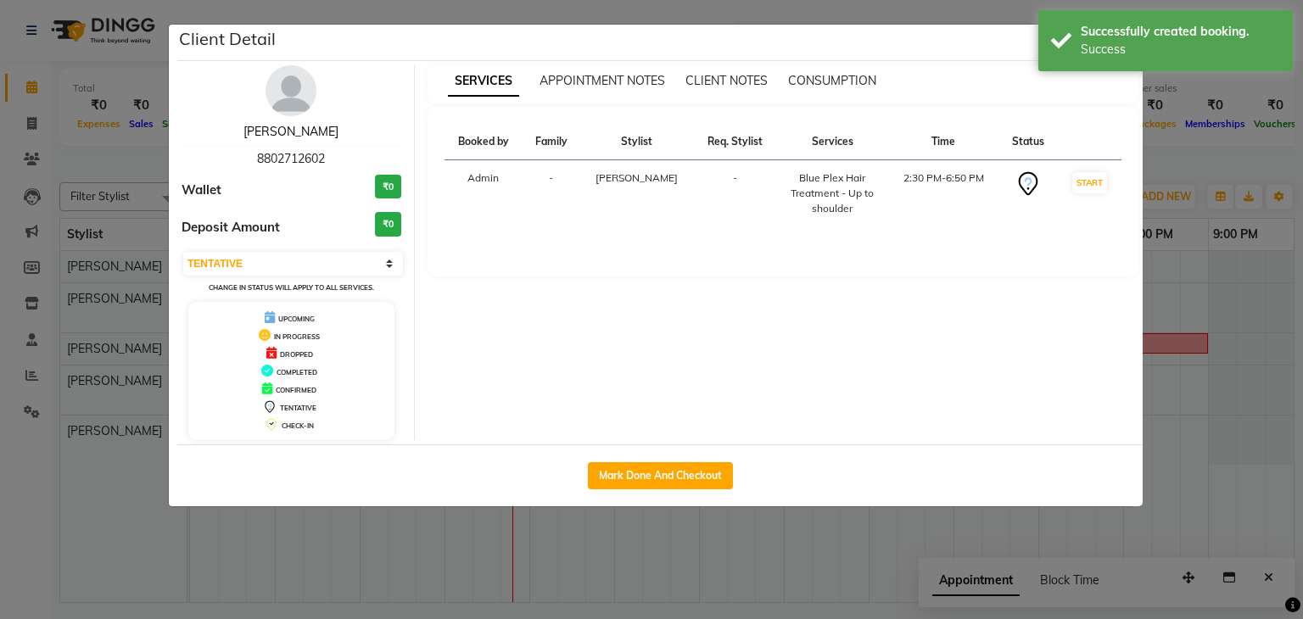
click at [303, 129] on link "[PERSON_NAME]" at bounding box center [290, 131] width 95 height 15
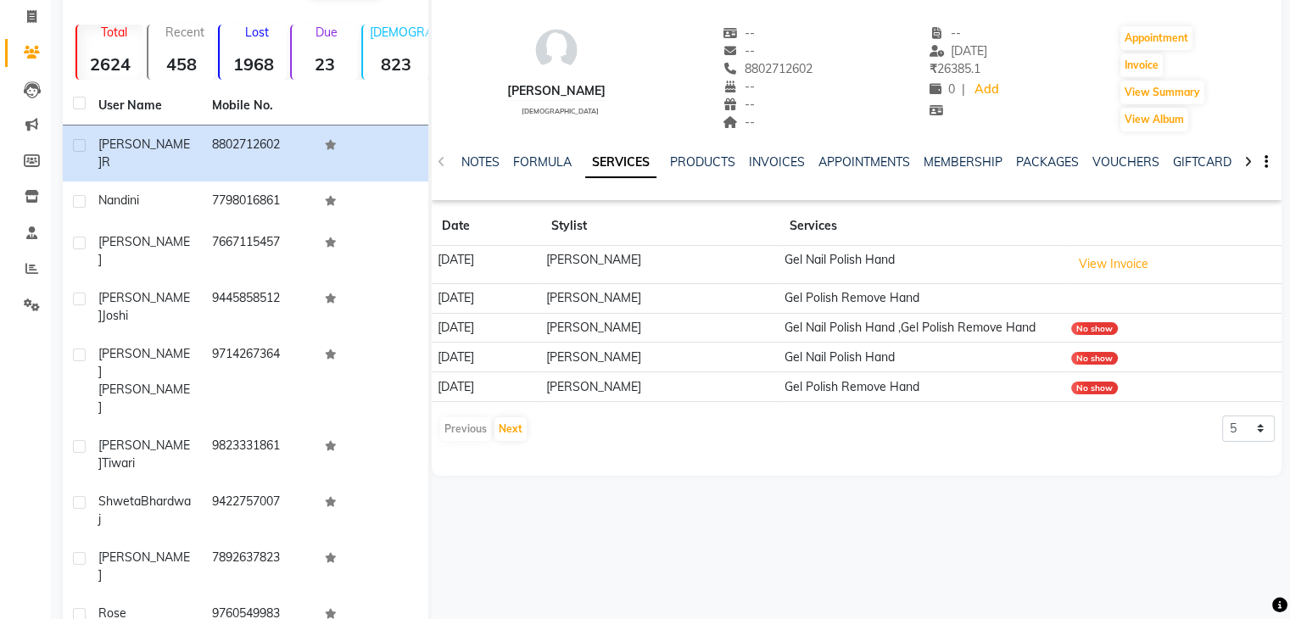
scroll to position [116, 0]
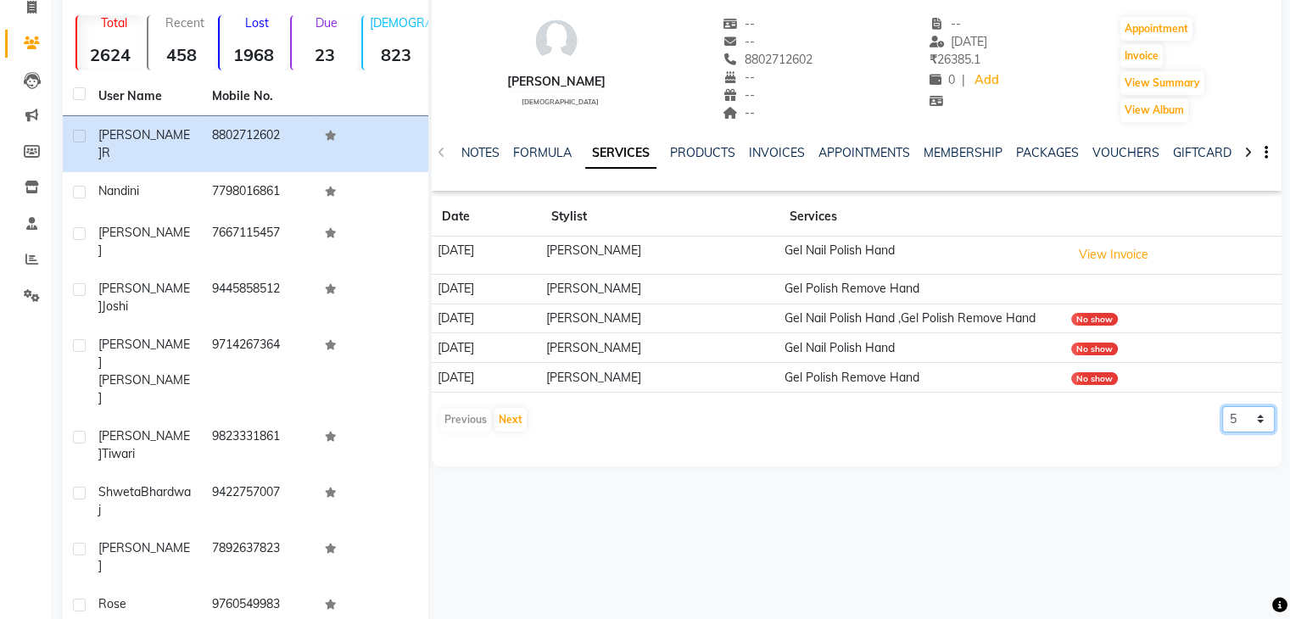
click at [1240, 433] on select "5 10 50 100 500" at bounding box center [1248, 419] width 53 height 26
select select "500"
click at [1222, 422] on select "5 10 50 100 500" at bounding box center [1248, 419] width 53 height 26
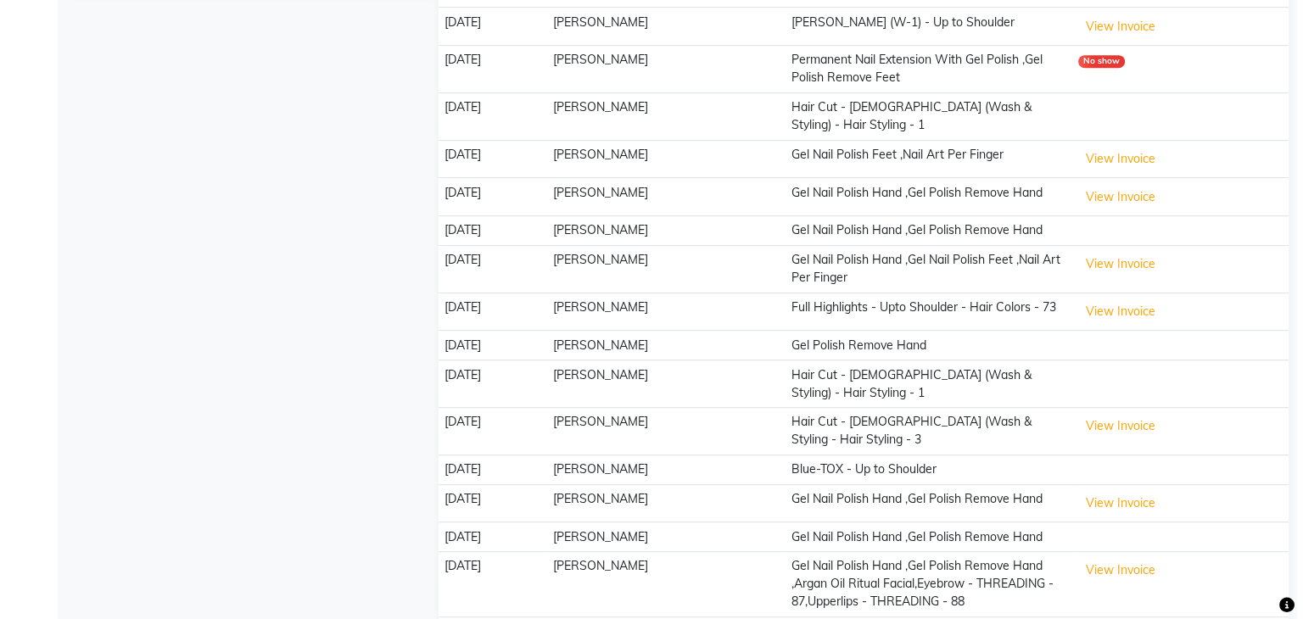
scroll to position [805, 0]
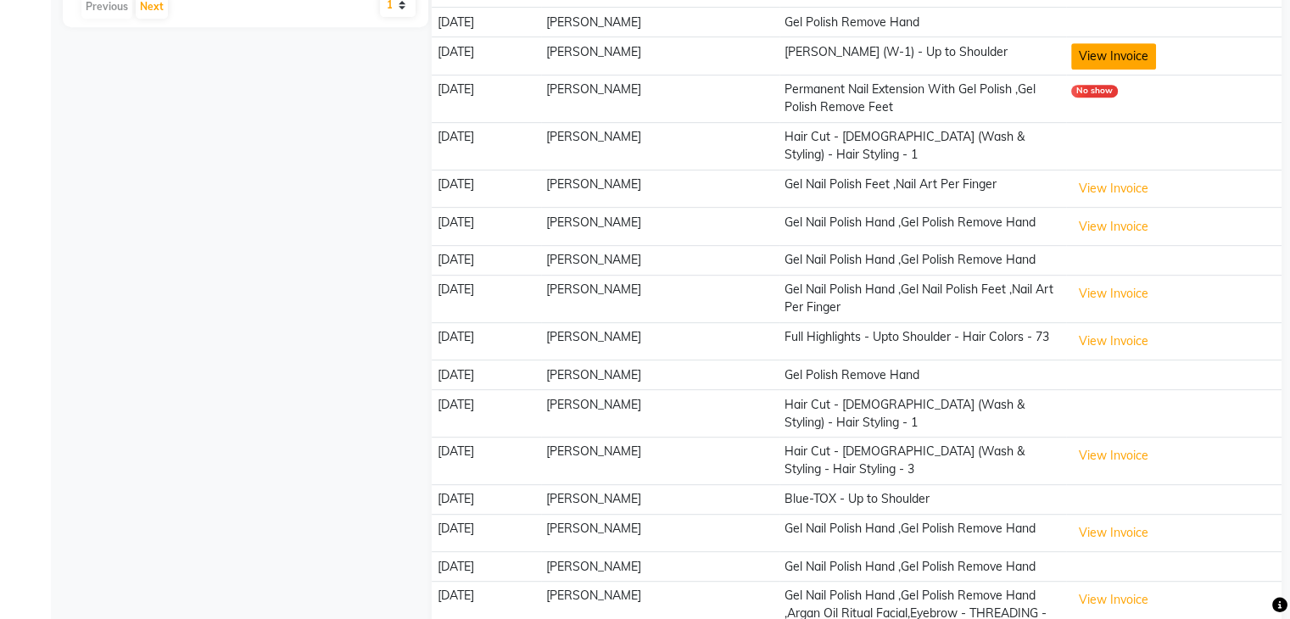
click at [1156, 70] on button "View Invoice" at bounding box center [1113, 56] width 85 height 26
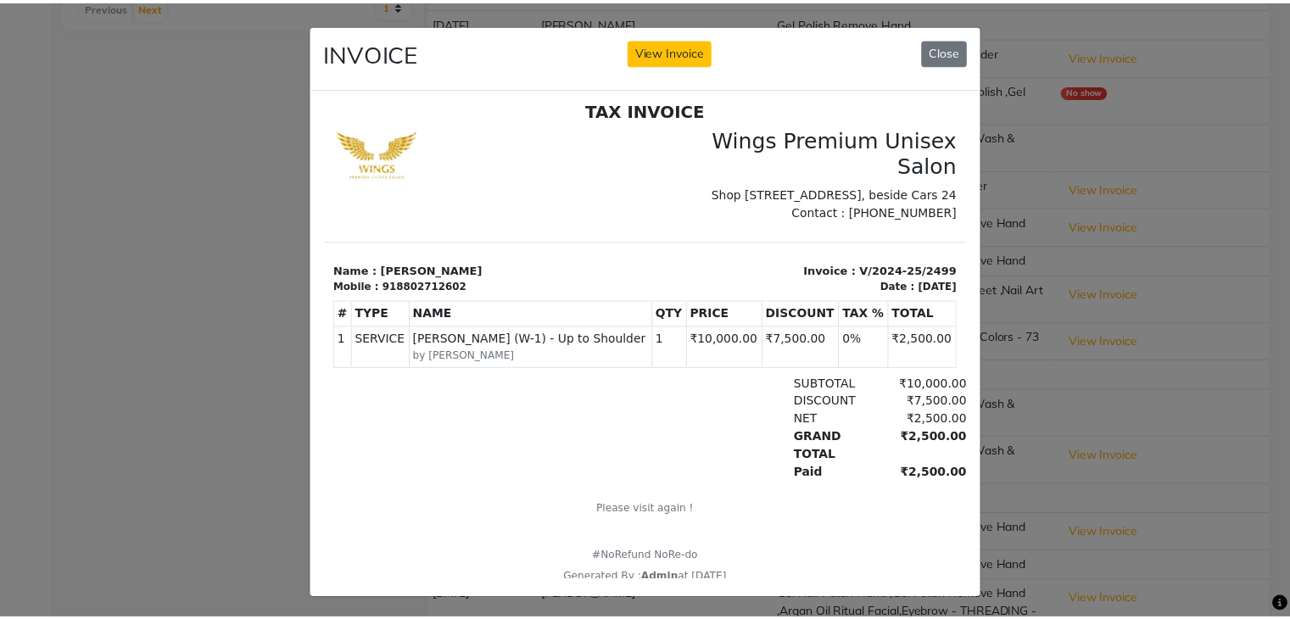
scroll to position [14, 0]
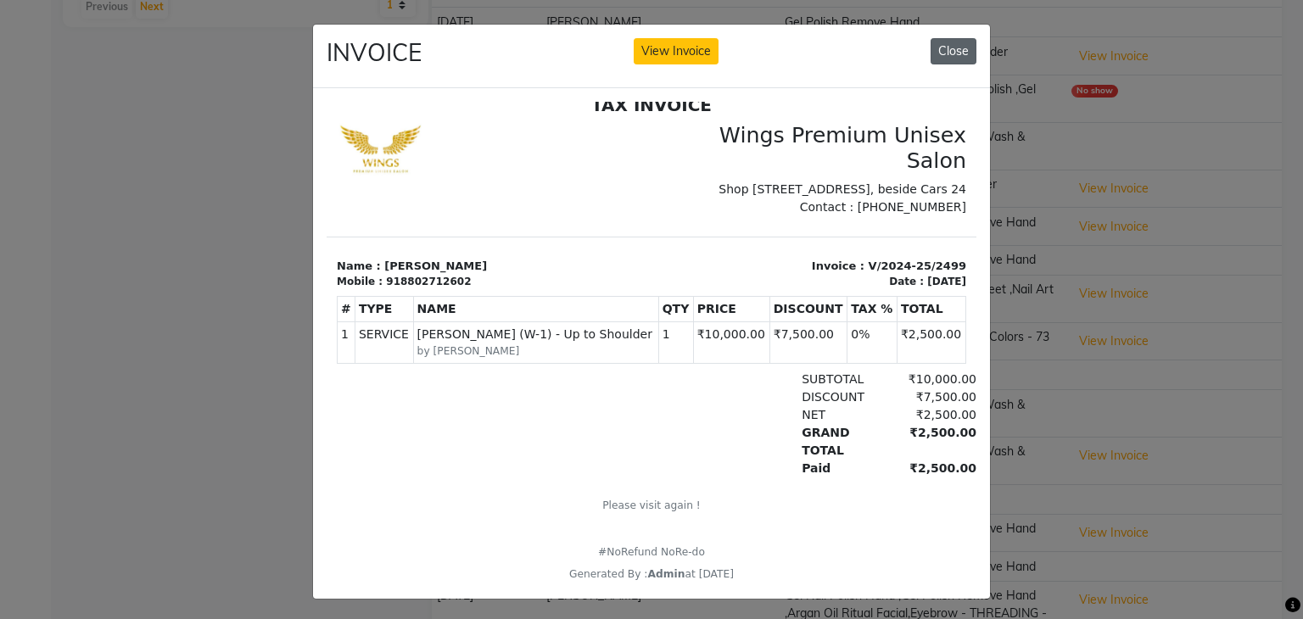
click at [950, 53] on button "Close" at bounding box center [953, 51] width 46 height 26
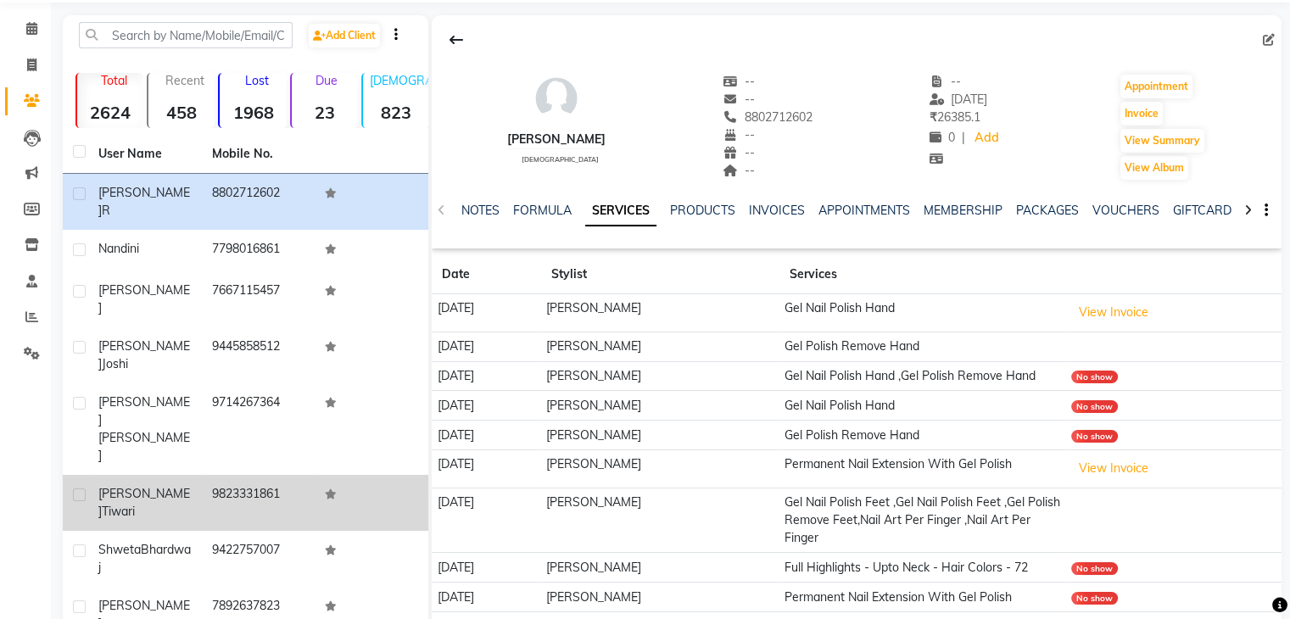
scroll to position [0, 0]
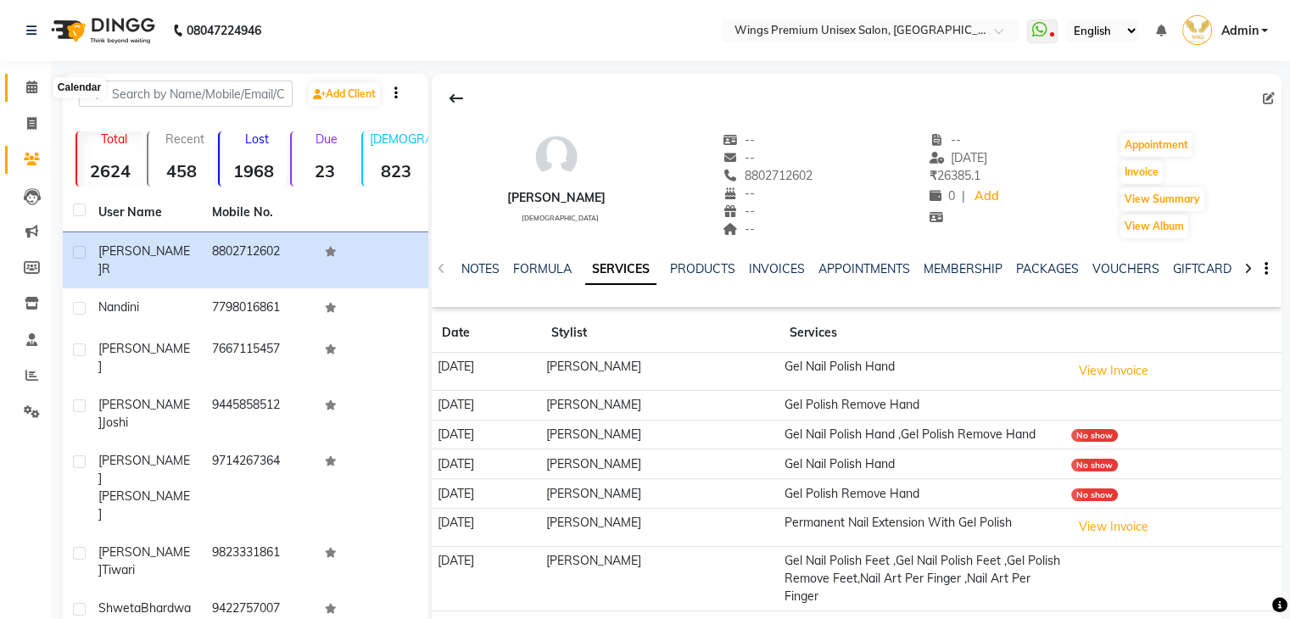
click at [29, 89] on icon at bounding box center [31, 87] width 11 height 13
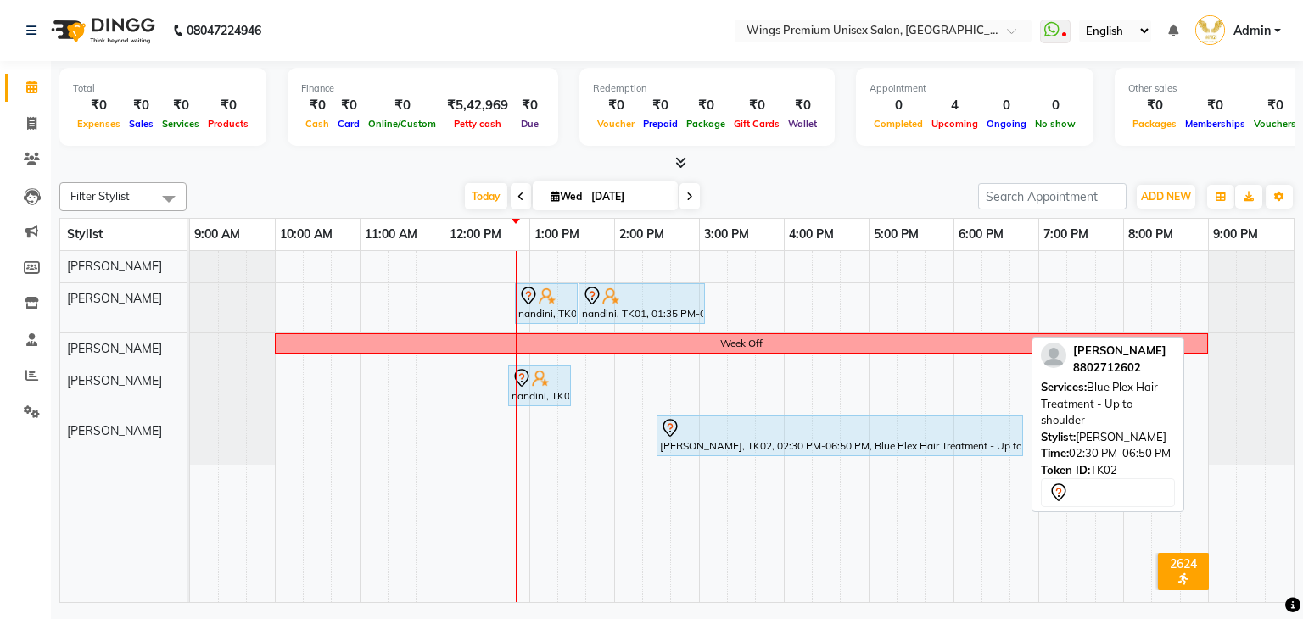
click at [807, 436] on div "[PERSON_NAME], TK02, 02:30 PM-06:50 PM, Blue Plex Hair Treatment - Up to should…" at bounding box center [839, 436] width 363 height 36
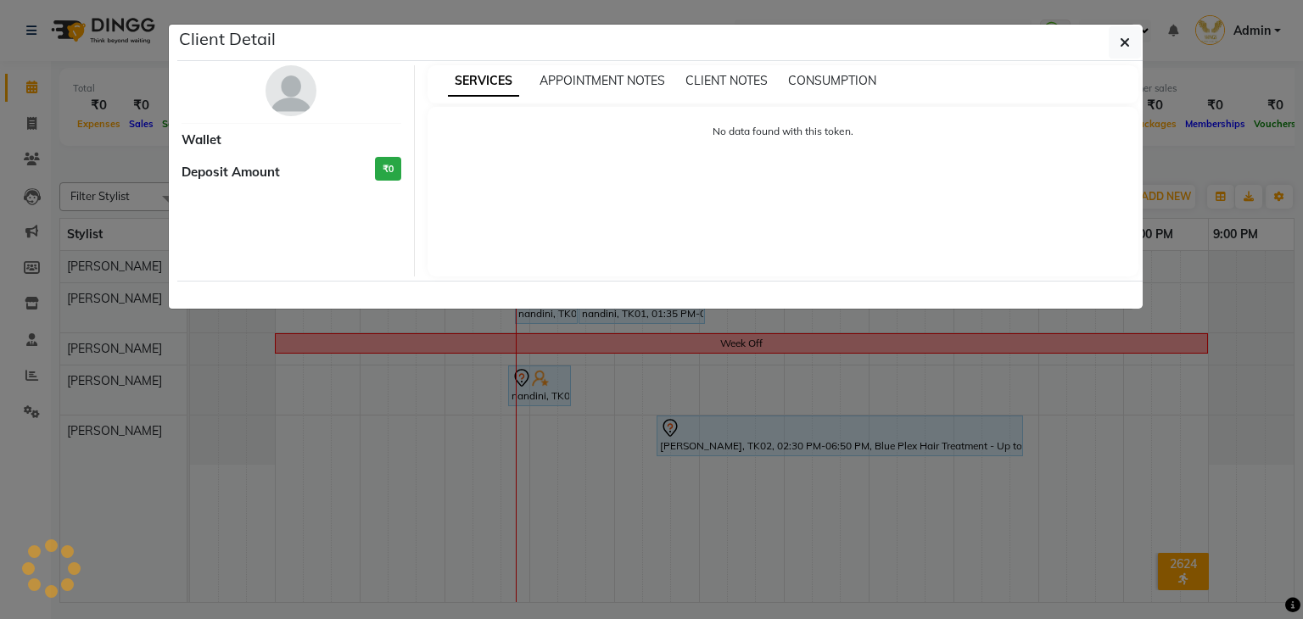
select select "7"
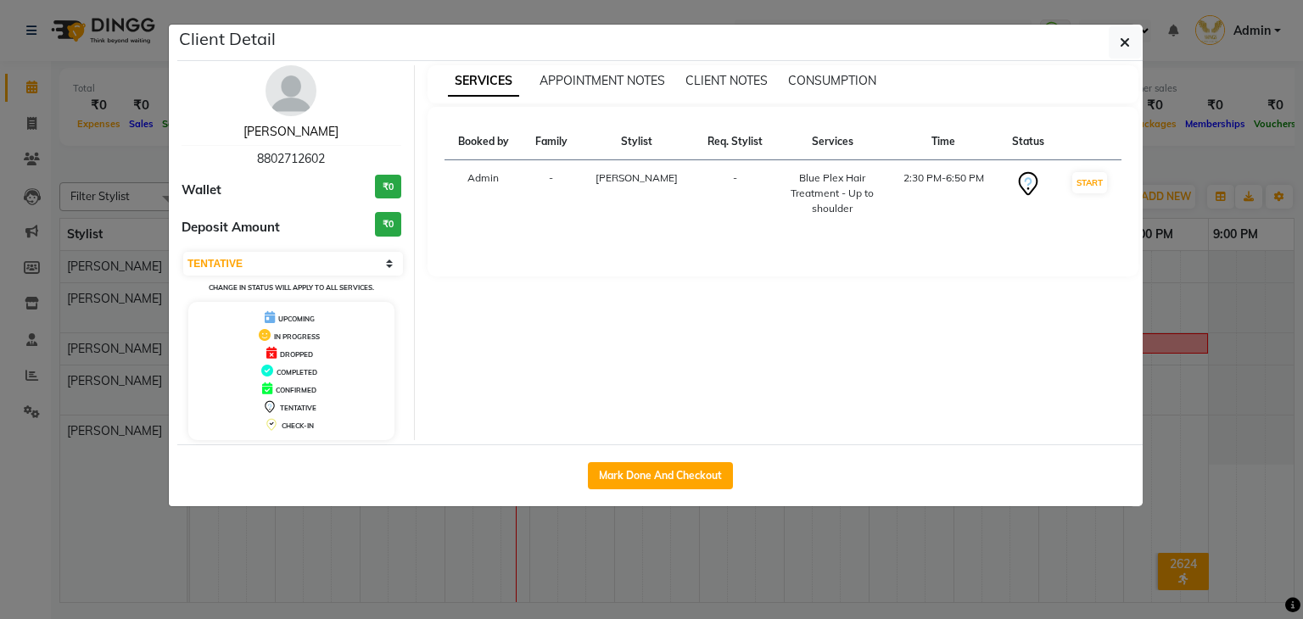
click at [289, 134] on link "[PERSON_NAME]" at bounding box center [290, 131] width 95 height 15
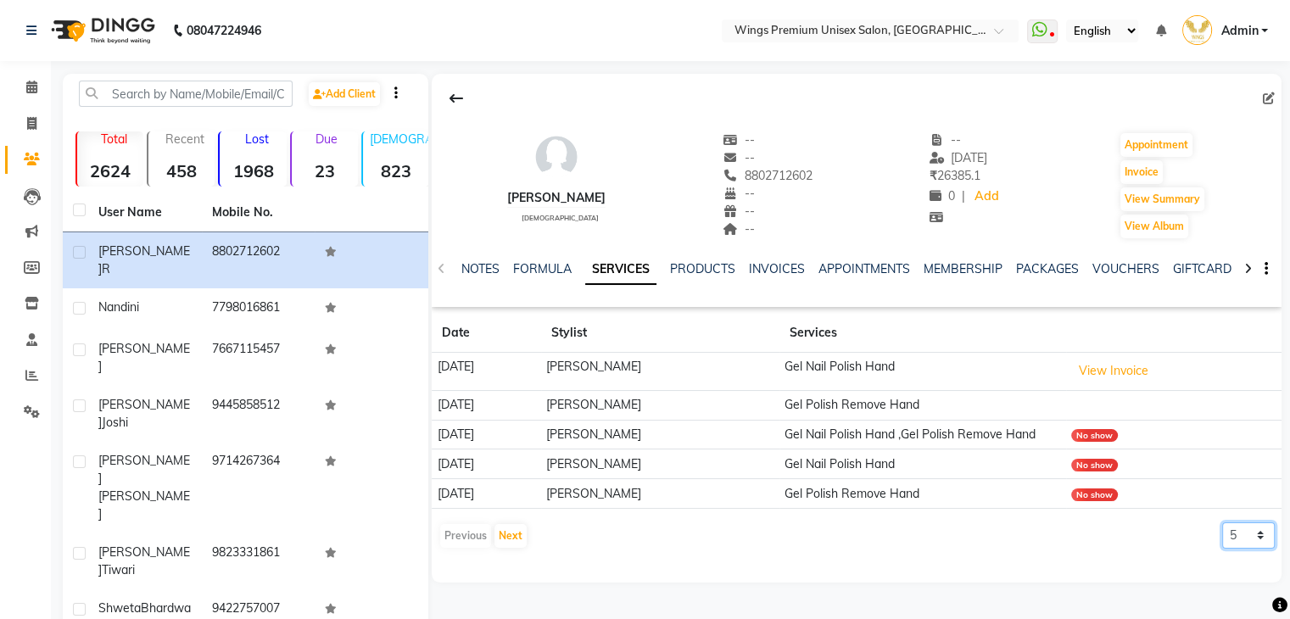
click at [1252, 549] on select "5 10 50 100 500" at bounding box center [1248, 535] width 53 height 26
select select "500"
click at [1222, 539] on select "5 10 50 100 500" at bounding box center [1248, 535] width 53 height 26
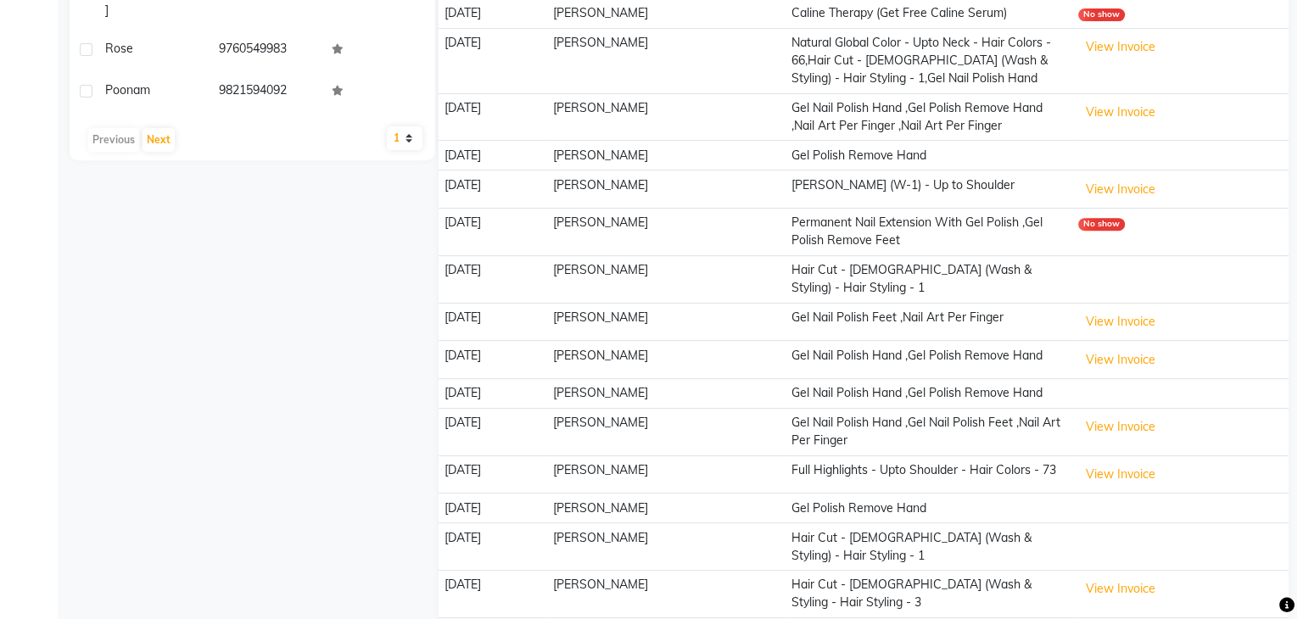
scroll to position [679, 0]
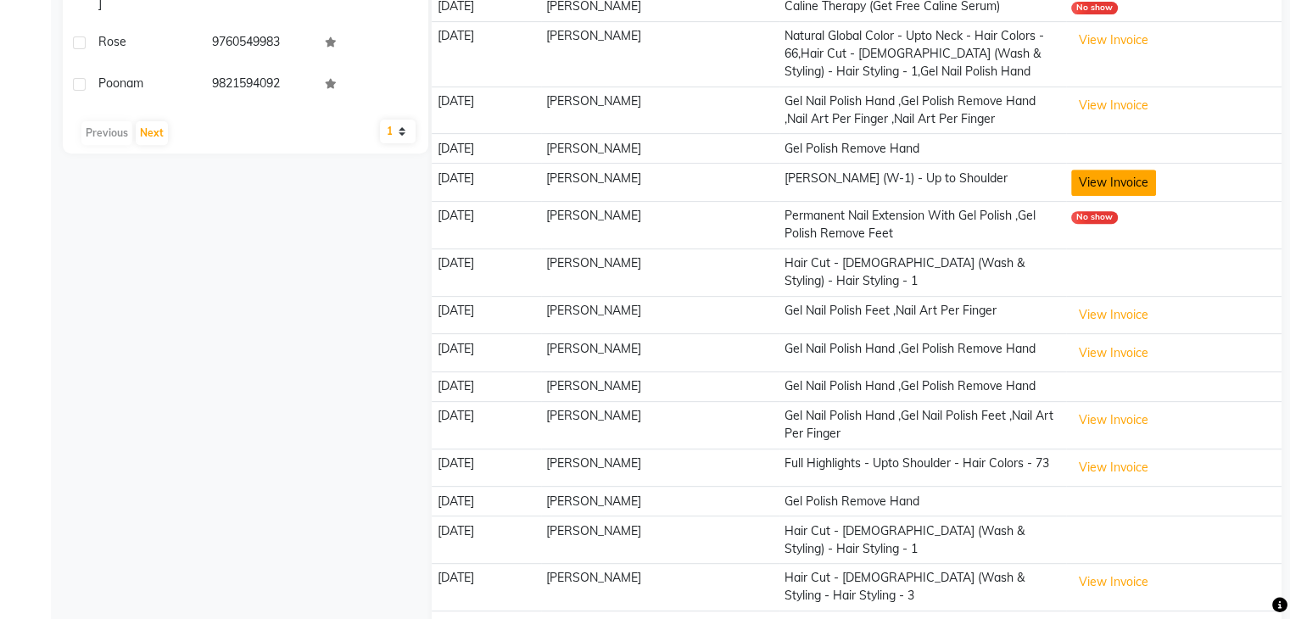
click at [1116, 196] on button "View Invoice" at bounding box center [1113, 183] width 85 height 26
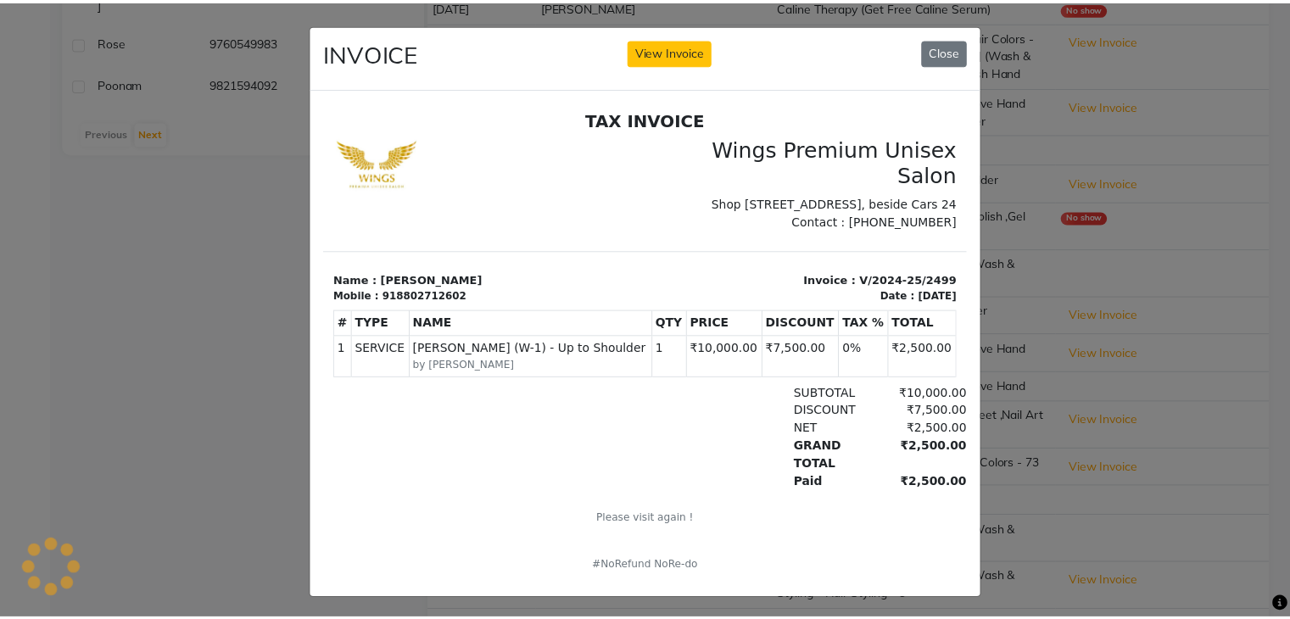
scroll to position [0, 0]
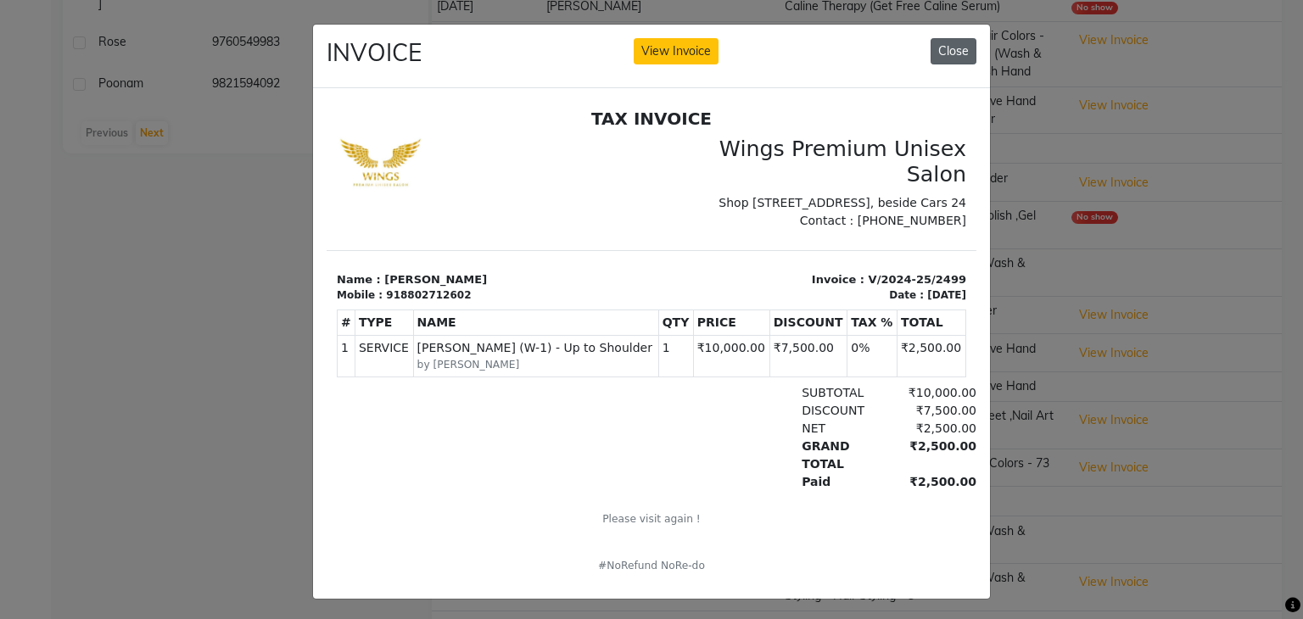
click at [935, 41] on button "Close" at bounding box center [953, 51] width 46 height 26
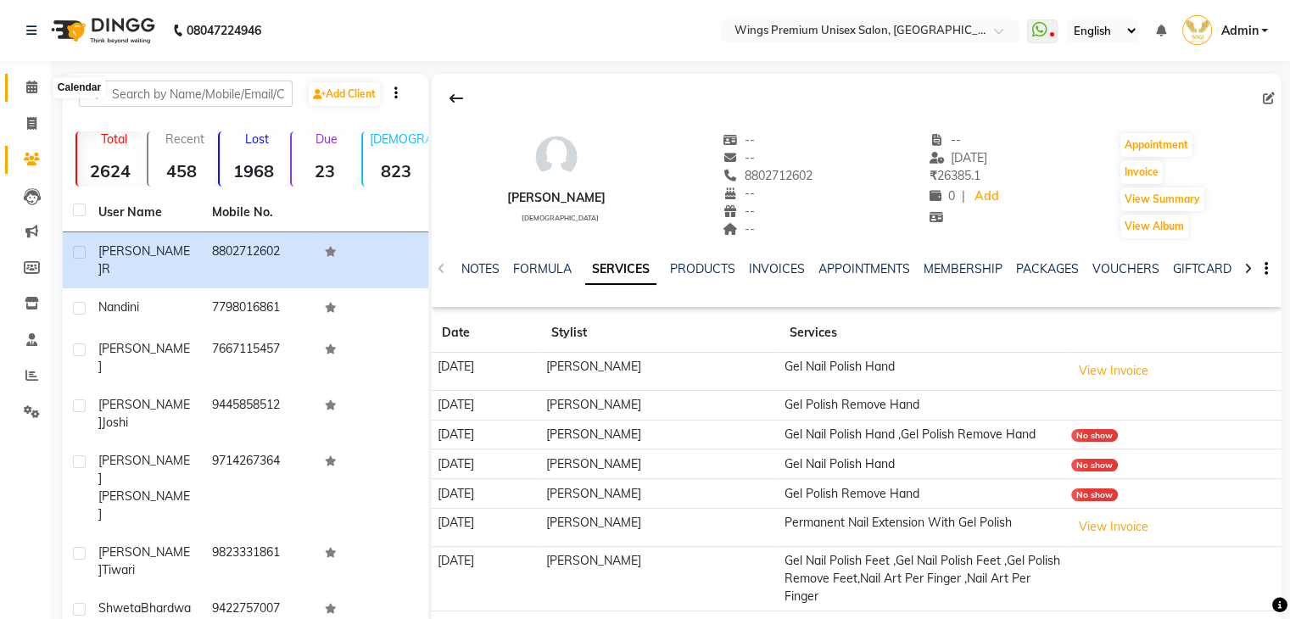
click at [24, 83] on span at bounding box center [32, 88] width 30 height 20
